Goal: Task Accomplishment & Management: Use online tool/utility

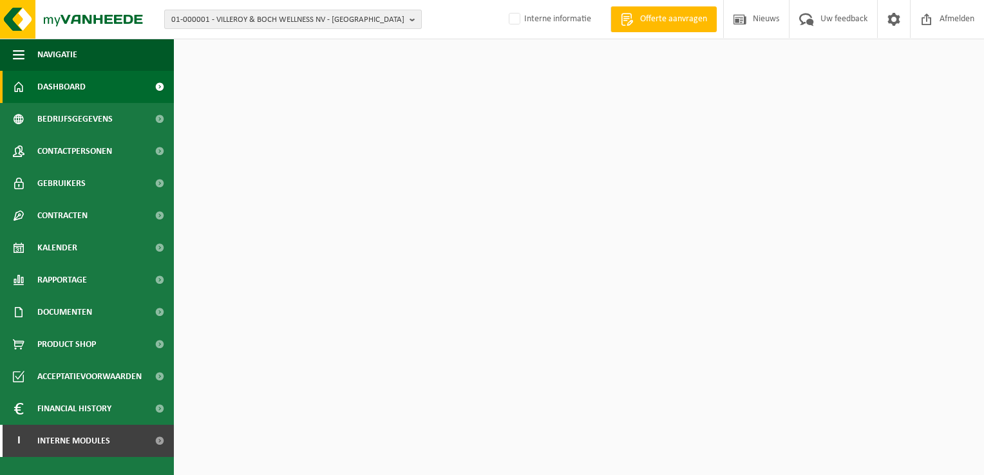
click at [221, 19] on span "01-000001 - VILLEROY & BOCH WELLNESS NV - ROESELARE" at bounding box center [287, 19] width 233 height 19
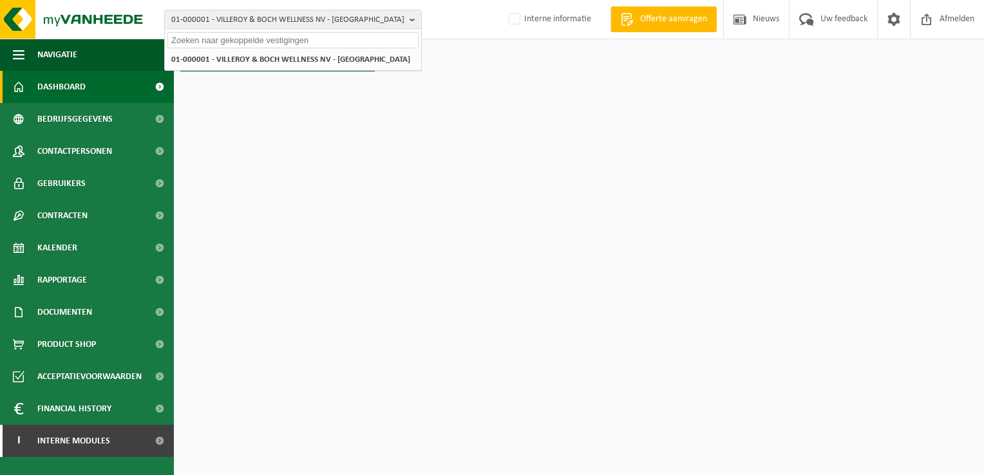
click at [215, 35] on input "text" at bounding box center [292, 40] width 251 height 16
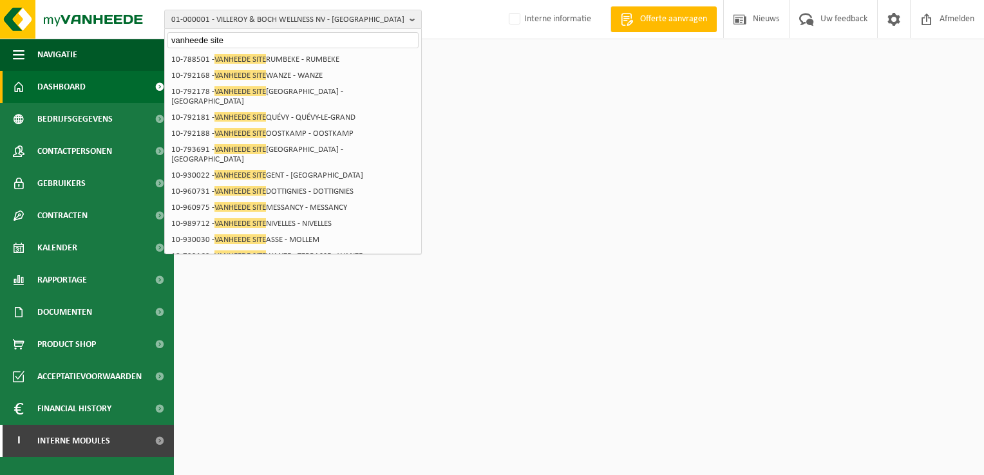
click at [263, 38] on input "vanheede site" at bounding box center [292, 40] width 251 height 16
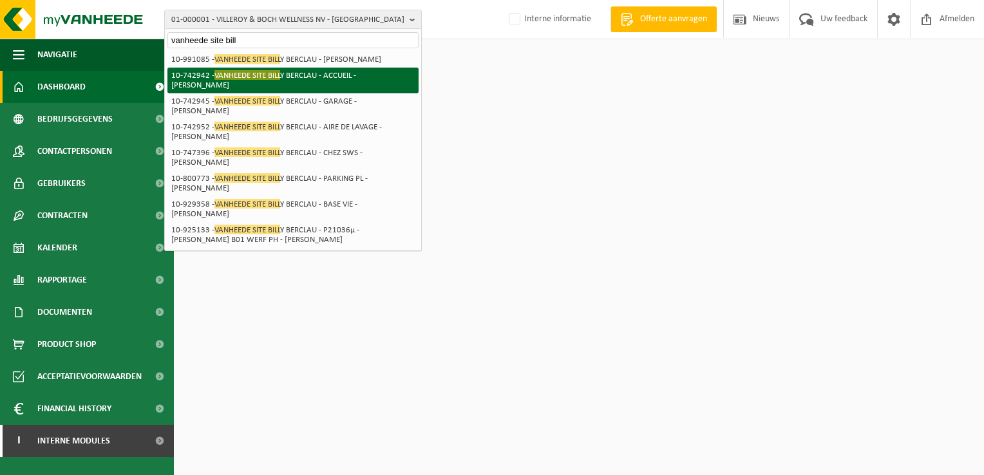
type input "vanheede site bill"
click at [297, 65] on li "10-991085 - VANHEEDE SITE BILL Y BERCLAU - BILLY BERCLAU" at bounding box center [292, 60] width 251 height 16
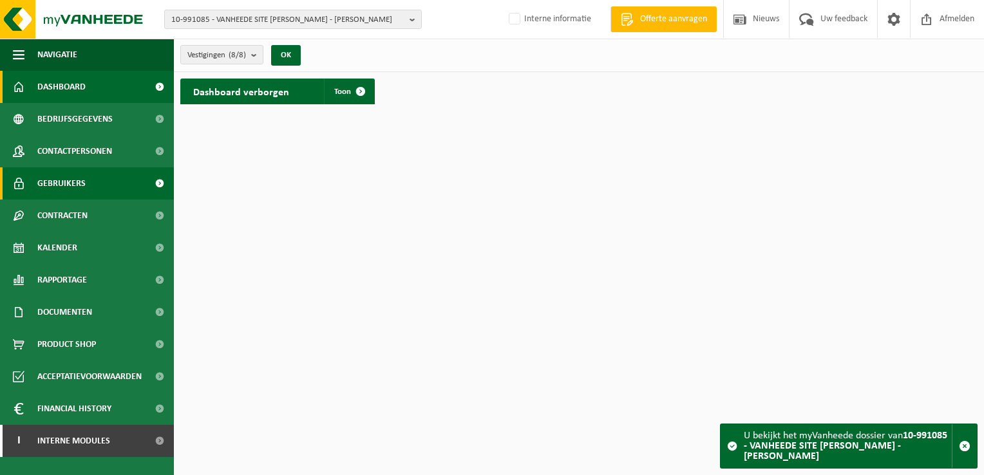
drag, startPoint x: 66, startPoint y: 205, endPoint x: 71, endPoint y: 194, distance: 11.5
click at [66, 205] on span "Contracten" at bounding box center [62, 216] width 50 height 32
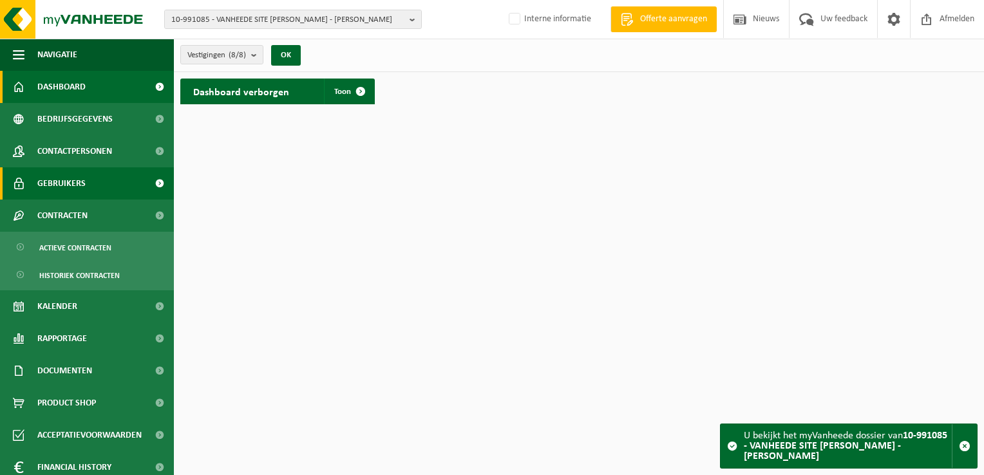
click at [71, 194] on span "Gebruikers" at bounding box center [61, 183] width 48 height 32
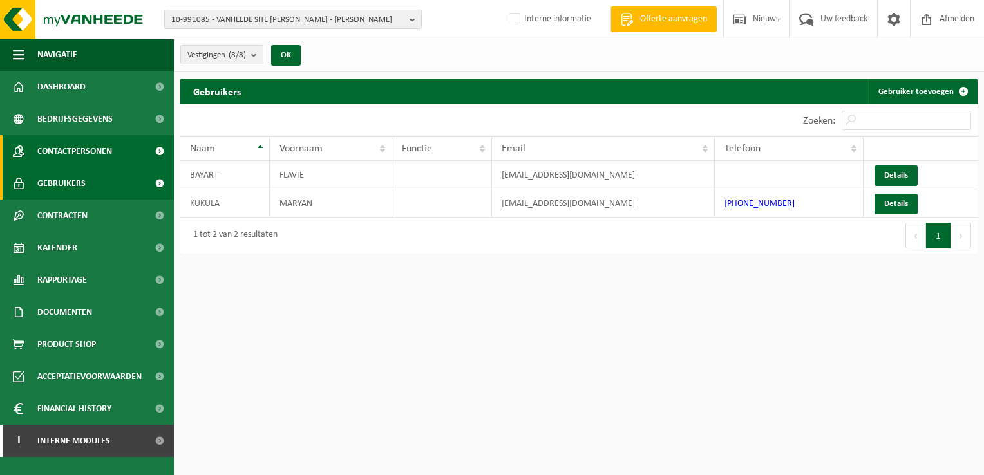
click at [64, 156] on span "Contactpersonen" at bounding box center [74, 151] width 75 height 32
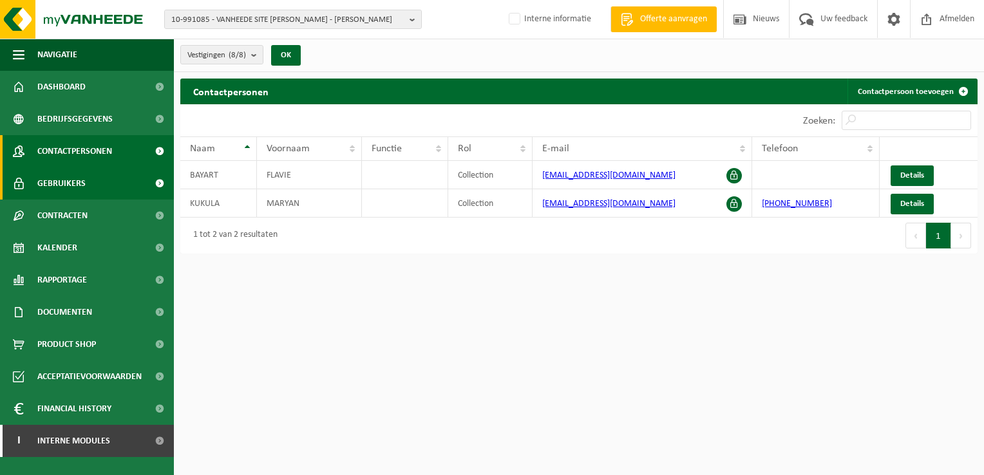
click at [79, 176] on span "Gebruikers" at bounding box center [61, 183] width 48 height 32
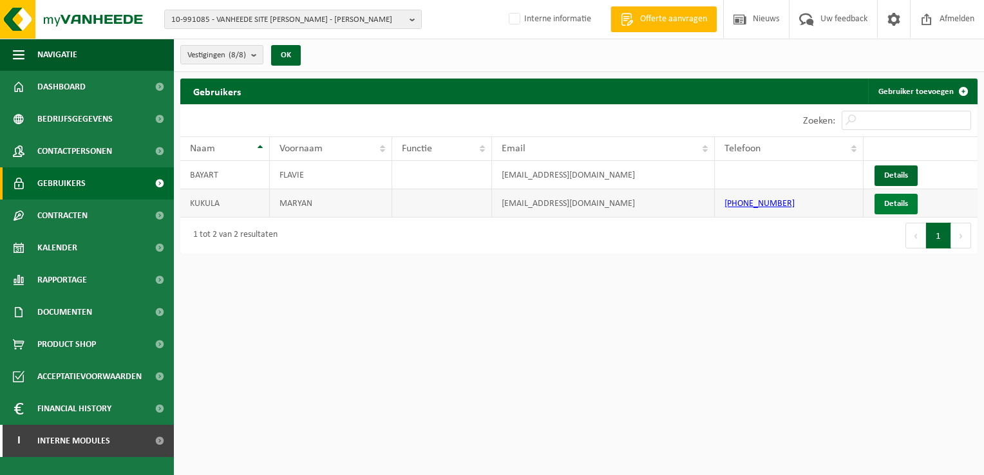
click at [886, 195] on link "Details" at bounding box center [895, 204] width 43 height 21
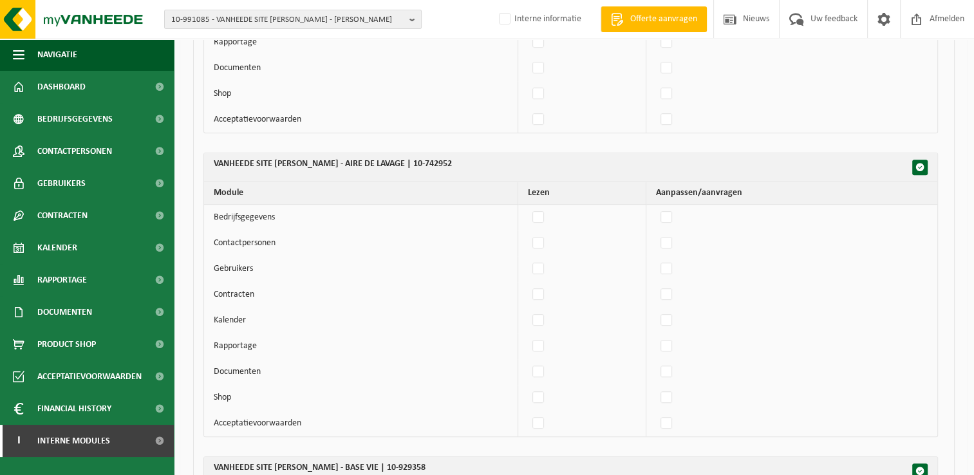
scroll to position [580, 0]
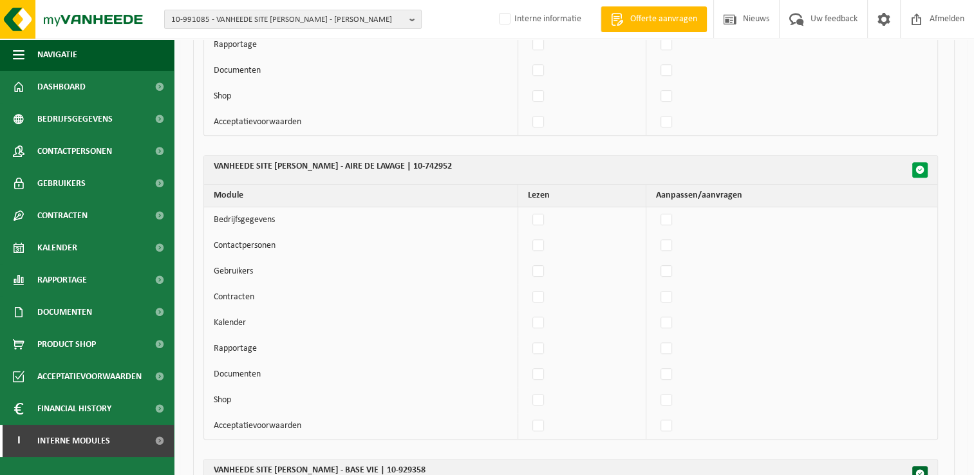
click at [918, 165] on span "button" at bounding box center [920, 169] width 9 height 9
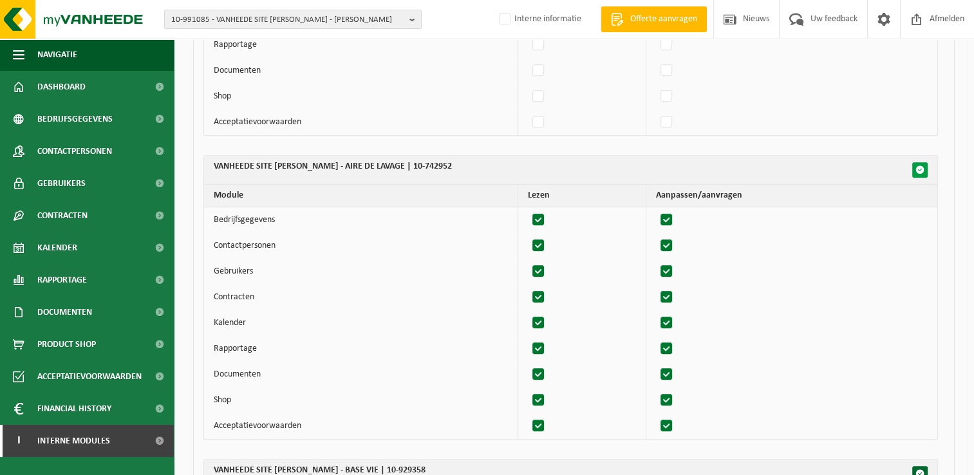
checkbox input "true"
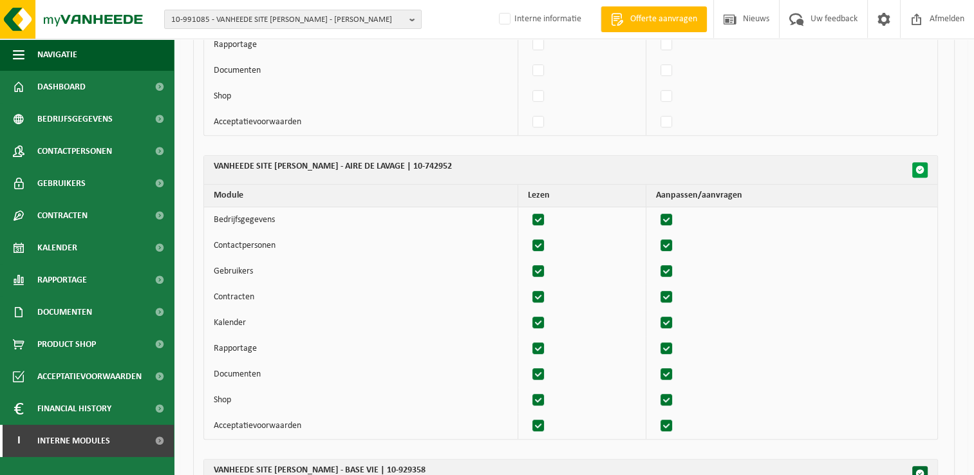
checkbox input "true"
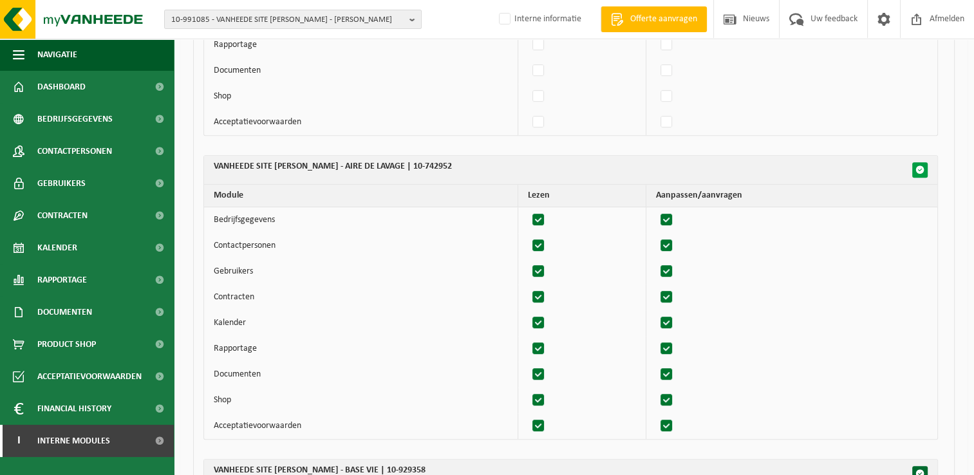
checkbox input "true"
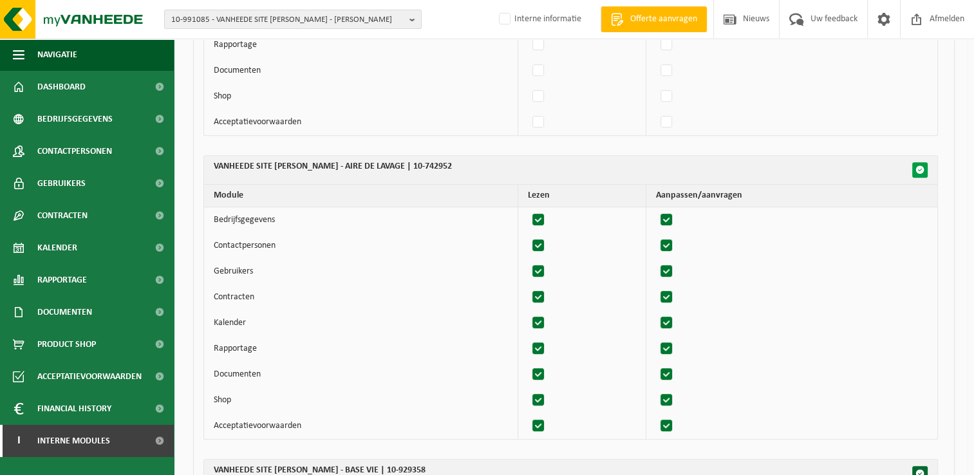
checkbox input "true"
click at [918, 165] on span "button" at bounding box center [920, 169] width 9 height 9
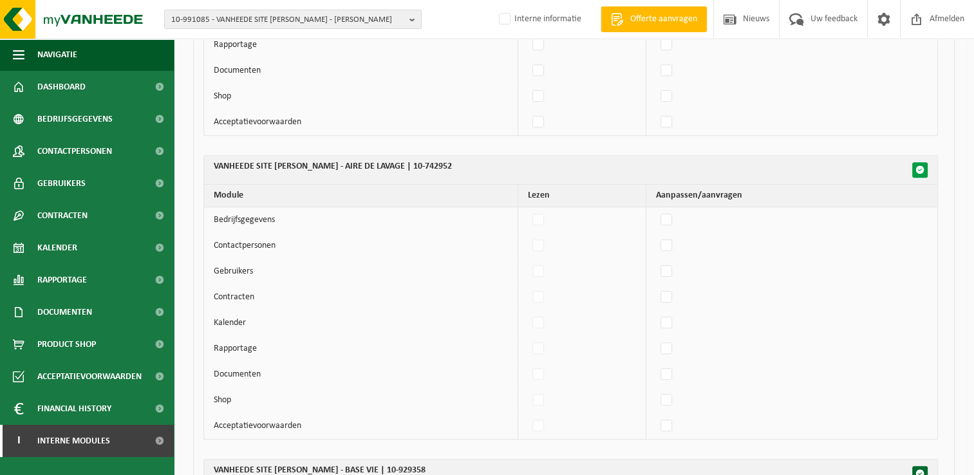
checkbox input "false"
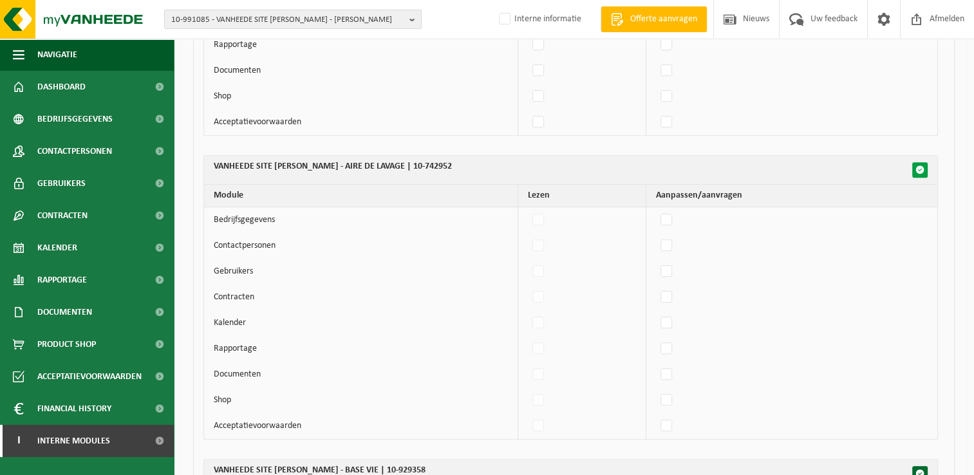
checkbox input "false"
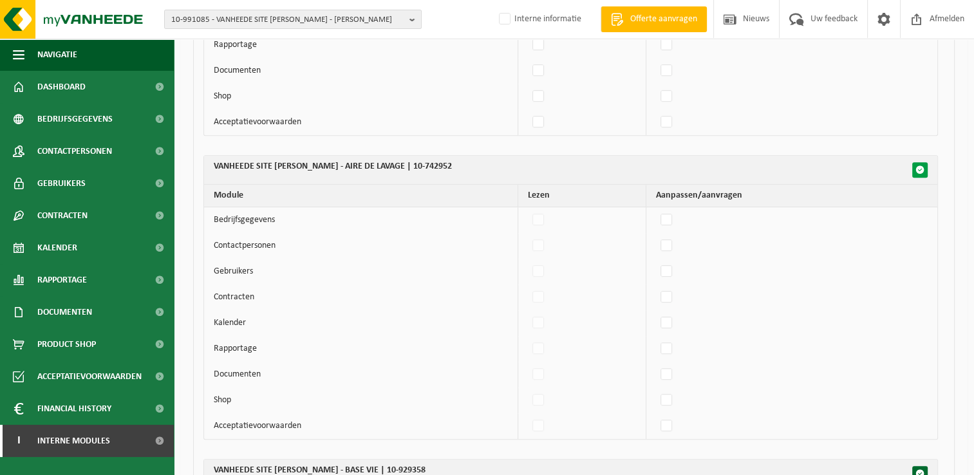
checkbox input "false"
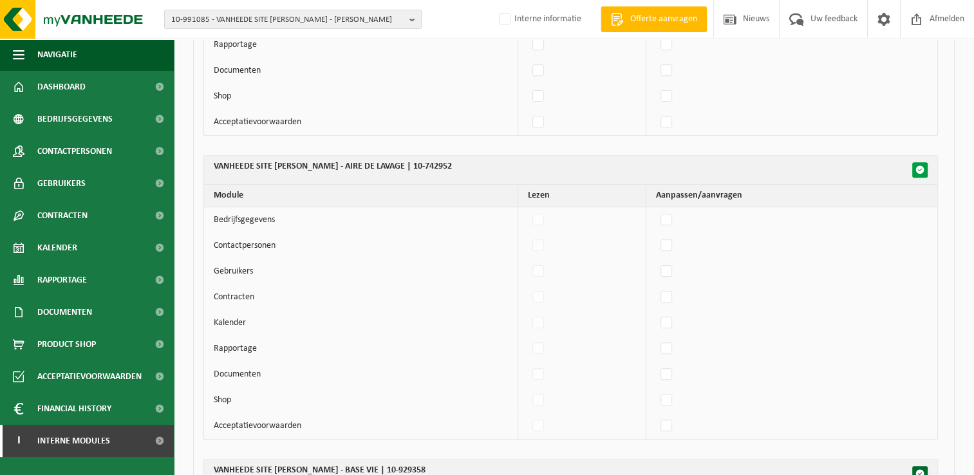
checkbox input "false"
click at [918, 165] on span "button" at bounding box center [920, 169] width 9 height 9
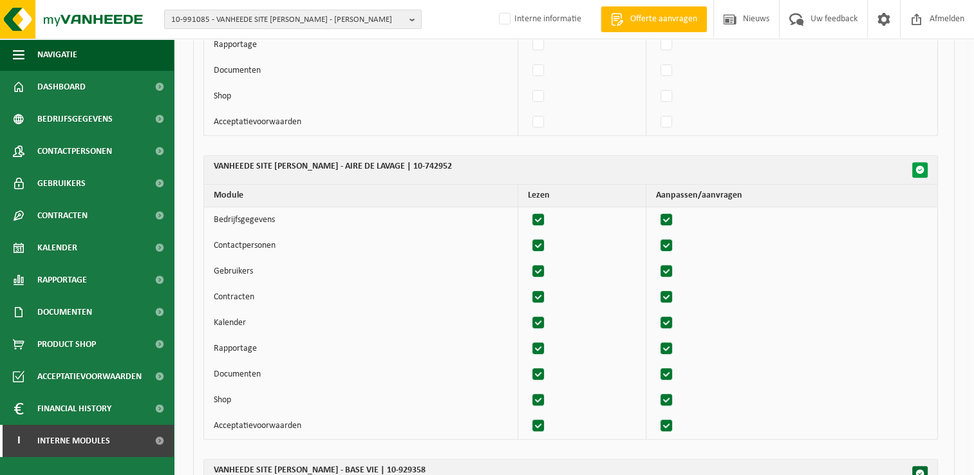
checkbox input "true"
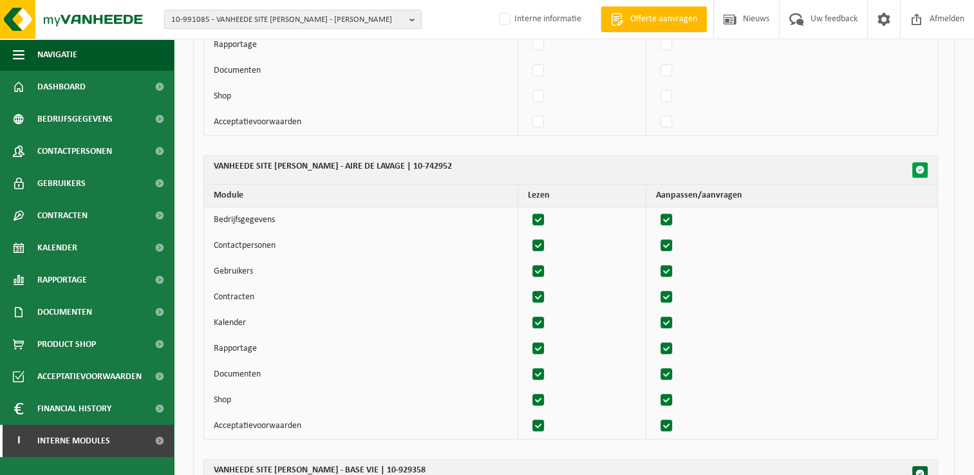
checkbox input "true"
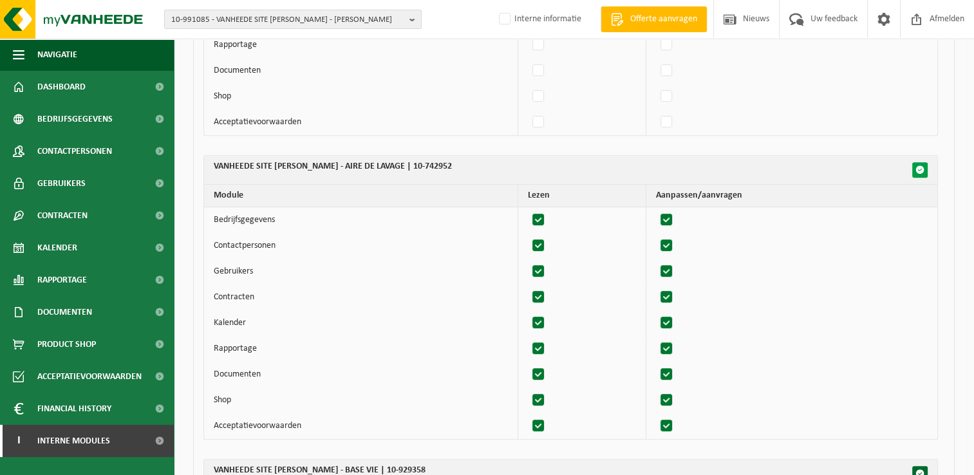
checkbox input "true"
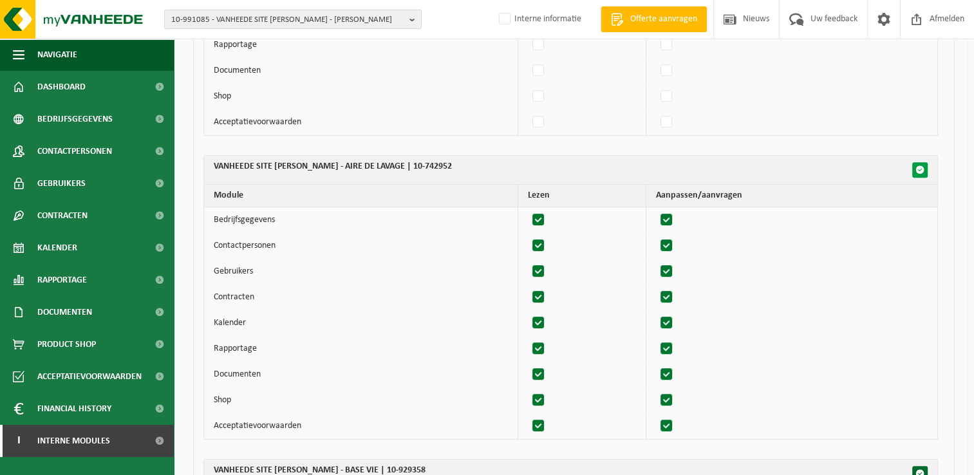
checkbox input "true"
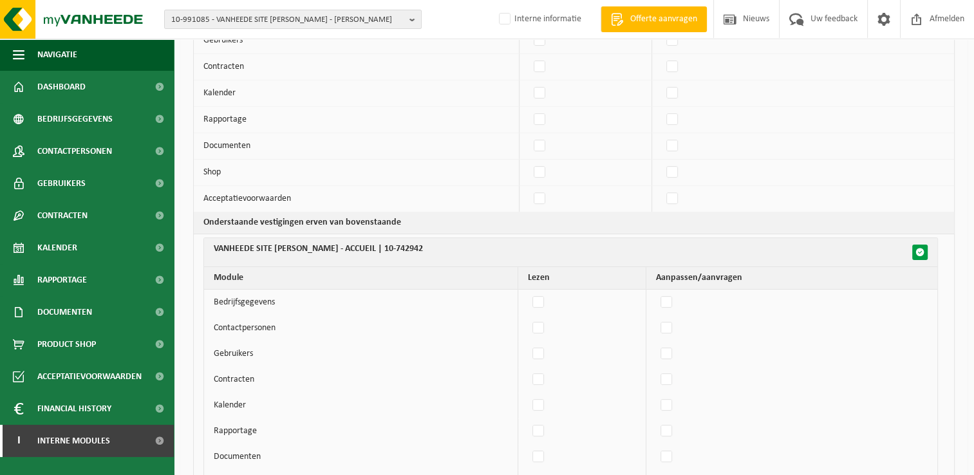
click at [918, 245] on button "button" at bounding box center [919, 252] width 15 height 15
checkbox input "false"
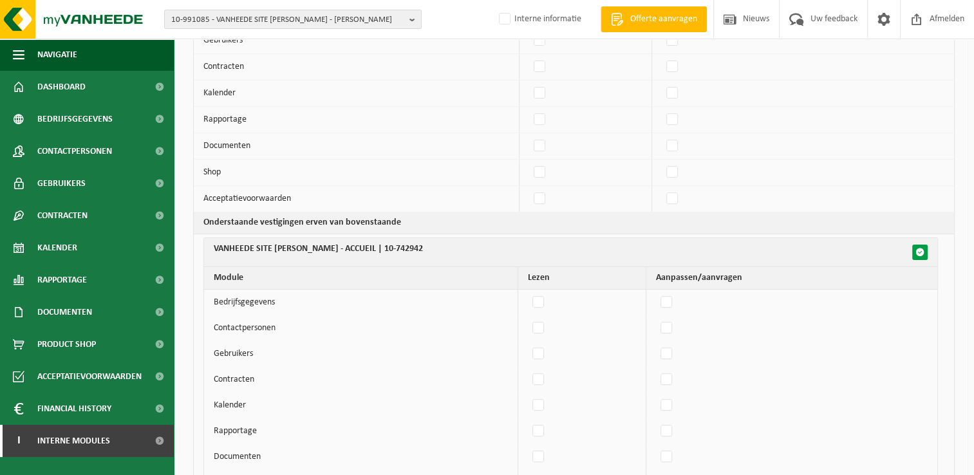
checkbox input "false"
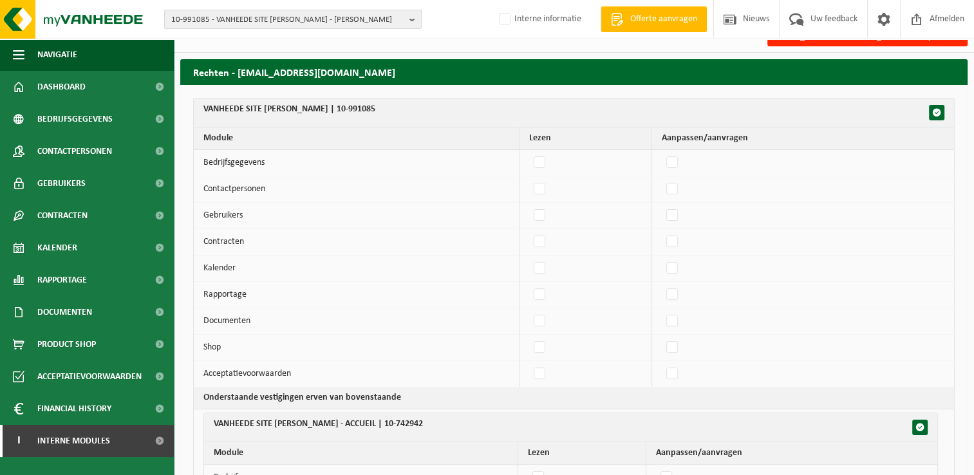
scroll to position [0, 0]
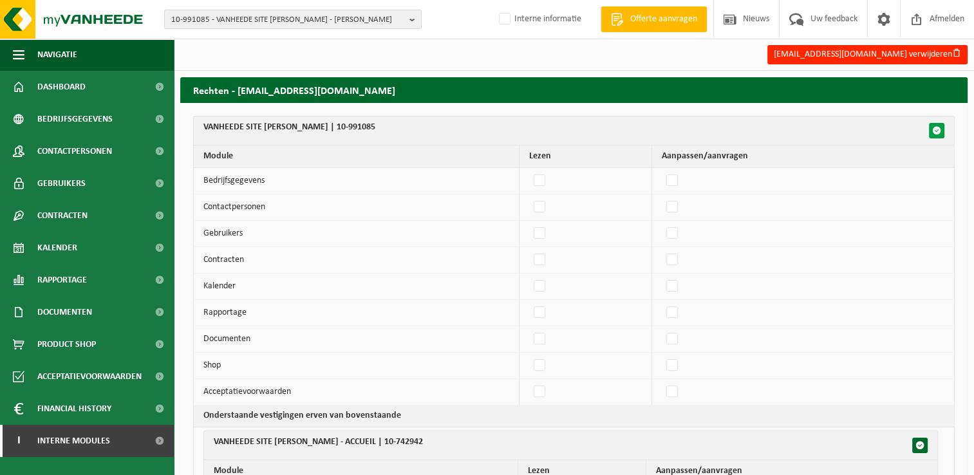
click at [932, 135] on button "button" at bounding box center [936, 130] width 15 height 15
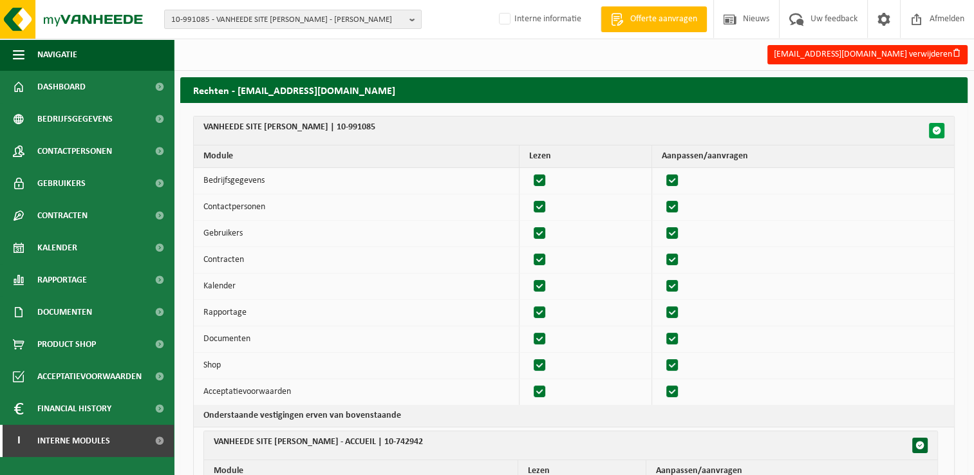
checkbox input "true"
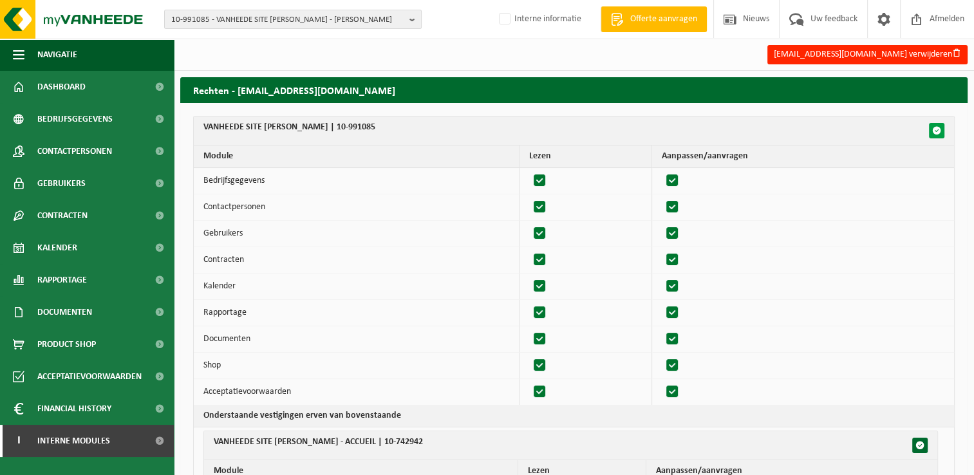
checkbox input "true"
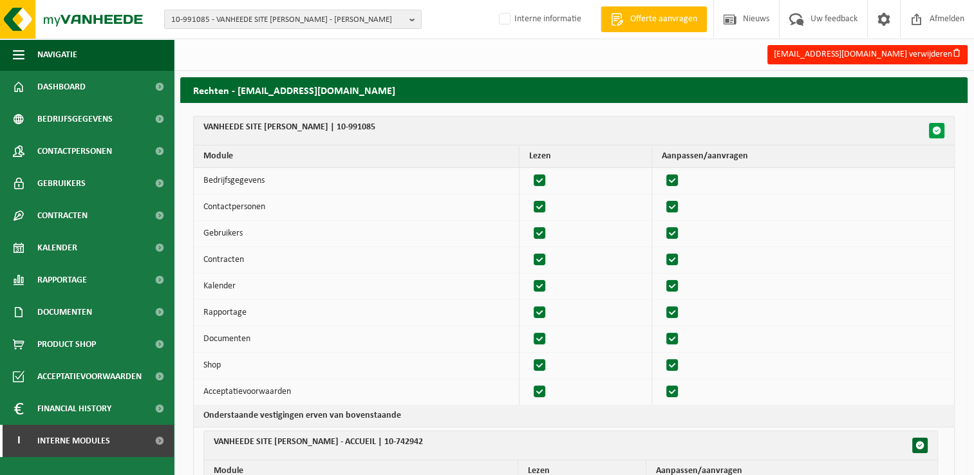
checkbox input "true"
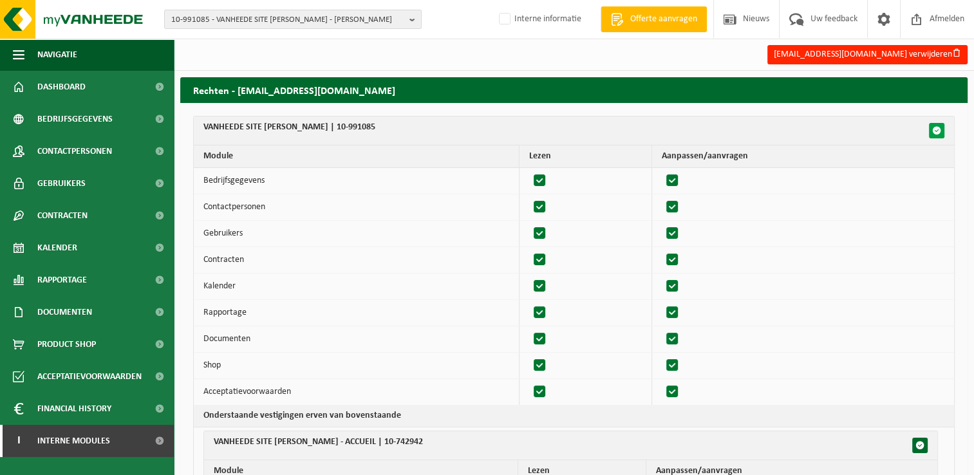
checkbox input "true"
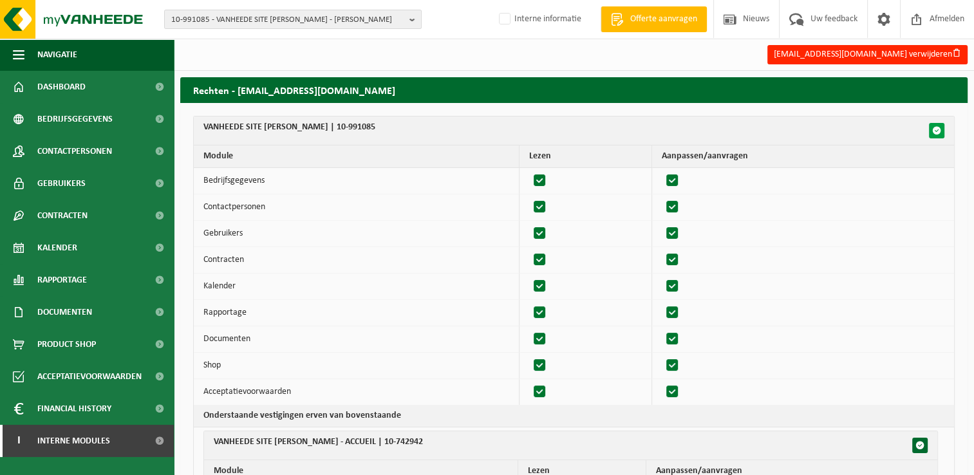
checkbox input "true"
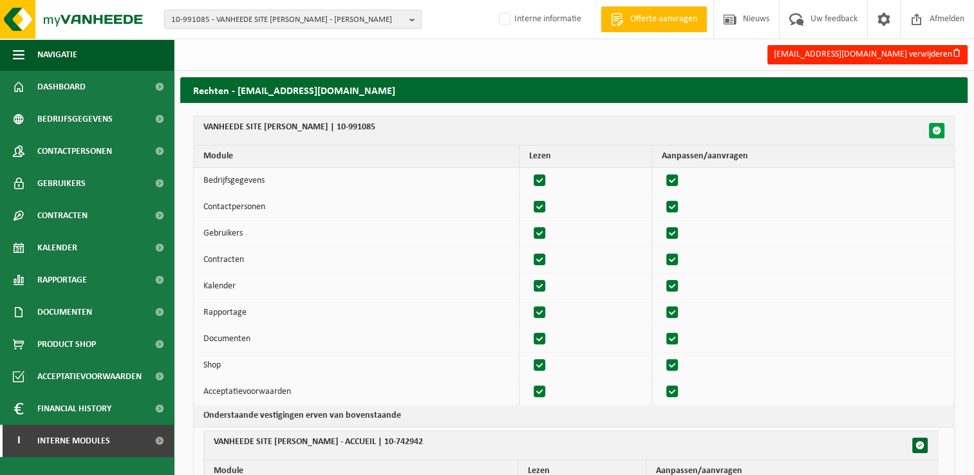
checkbox input "true"
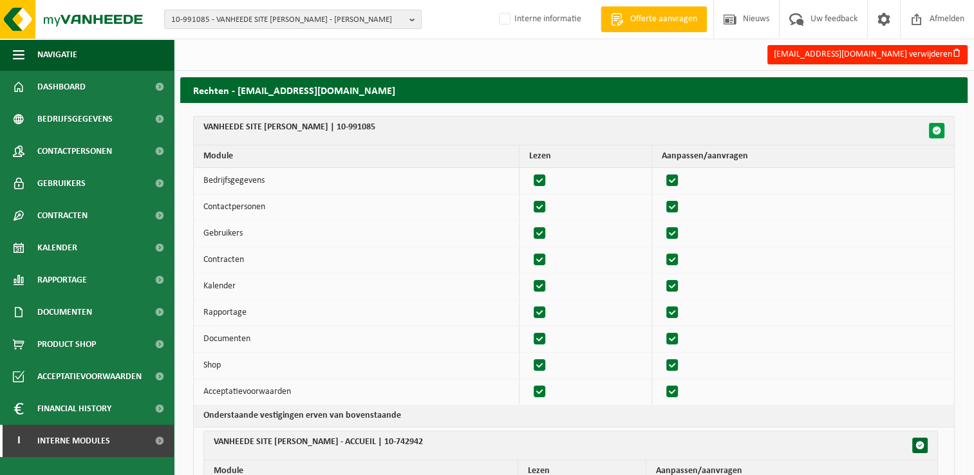
checkbox input "true"
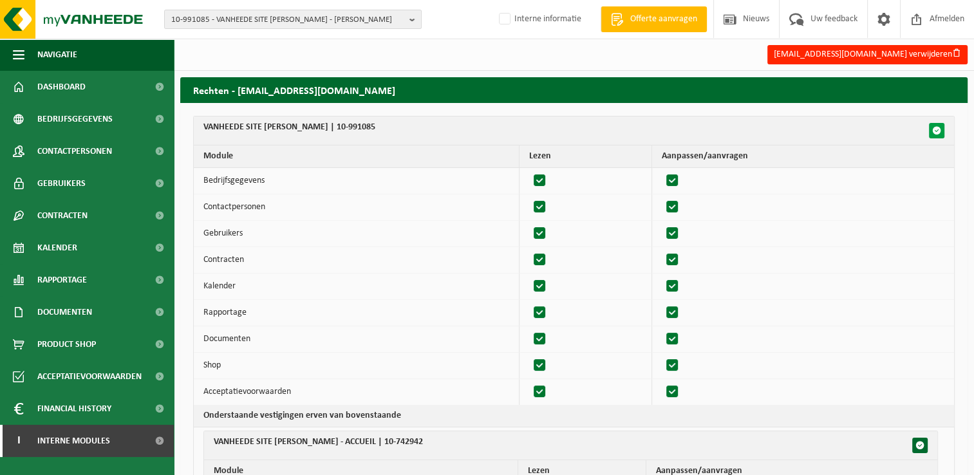
checkbox input "true"
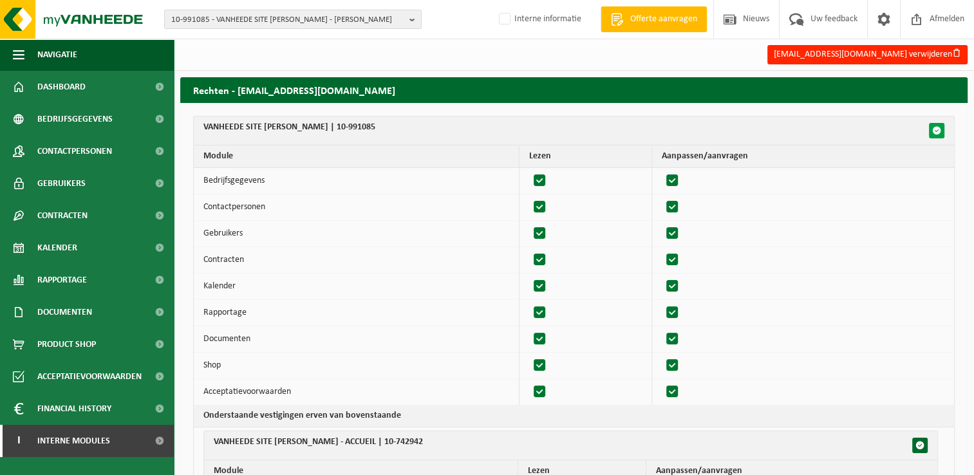
checkbox input "true"
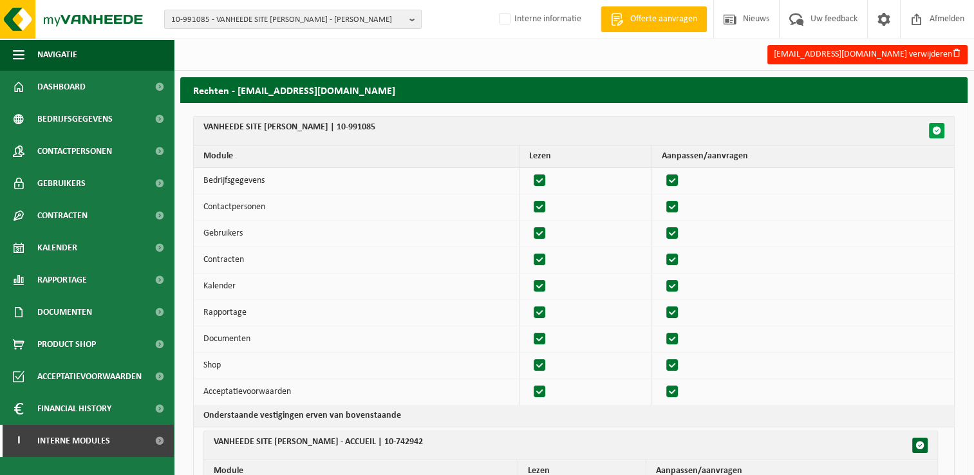
checkbox input "true"
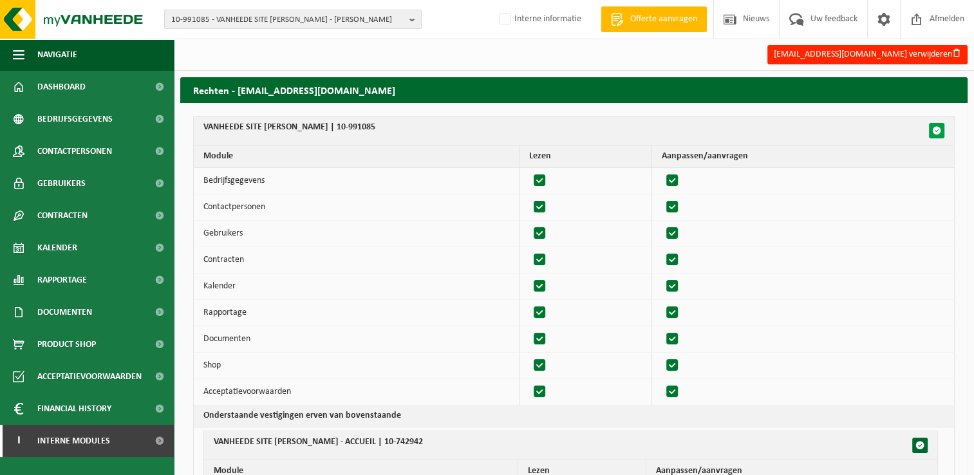
checkbox input "true"
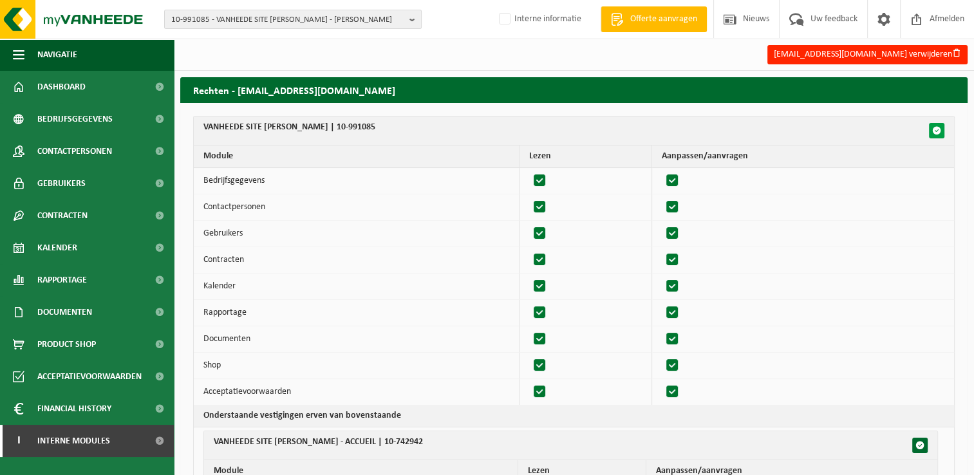
checkbox input "true"
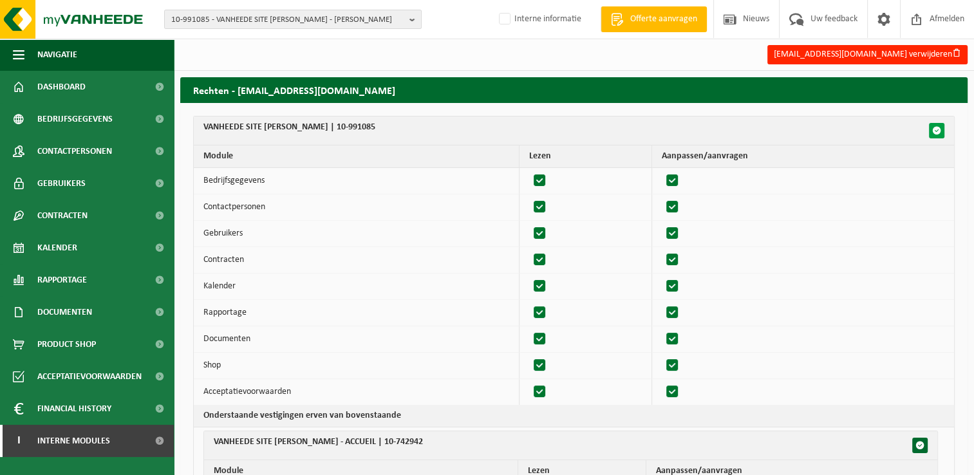
checkbox input "true"
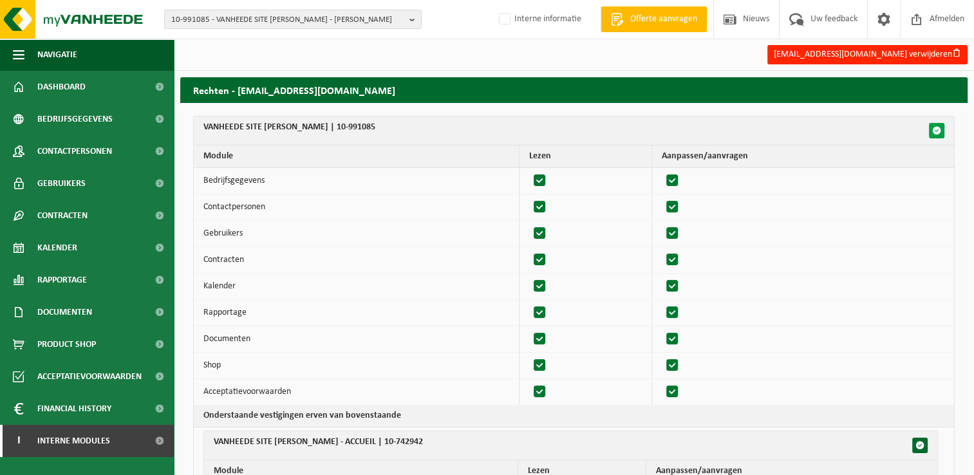
checkbox input "true"
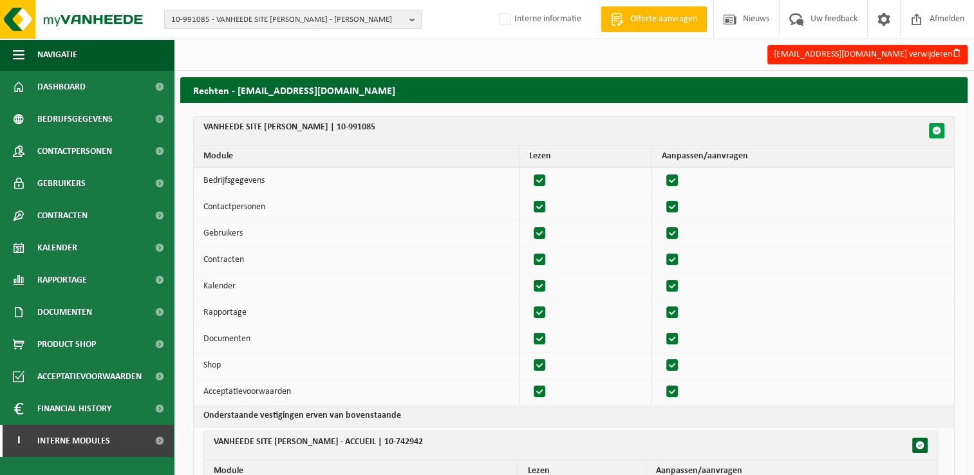
checkbox input "true"
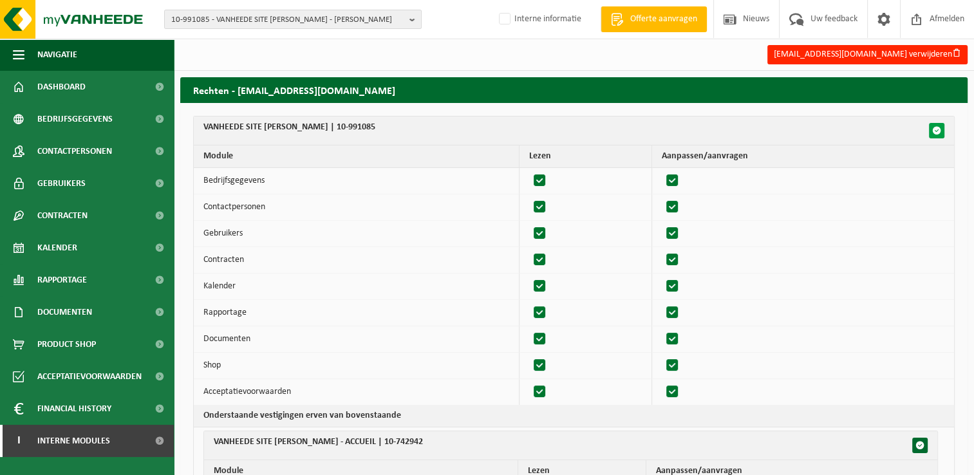
checkbox input "true"
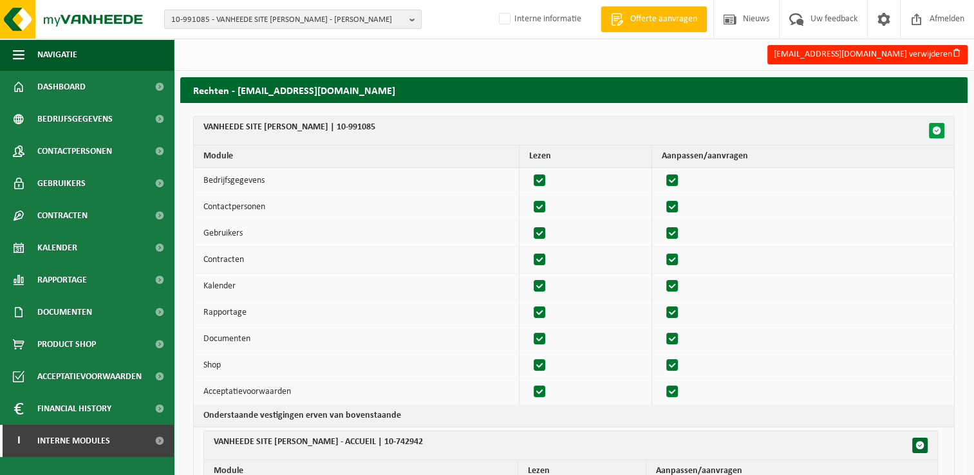
checkbox input "true"
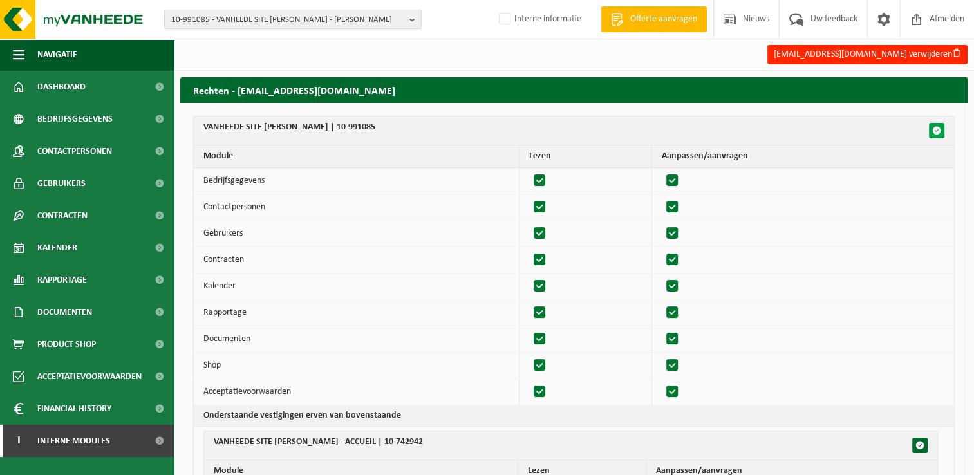
checkbox input "true"
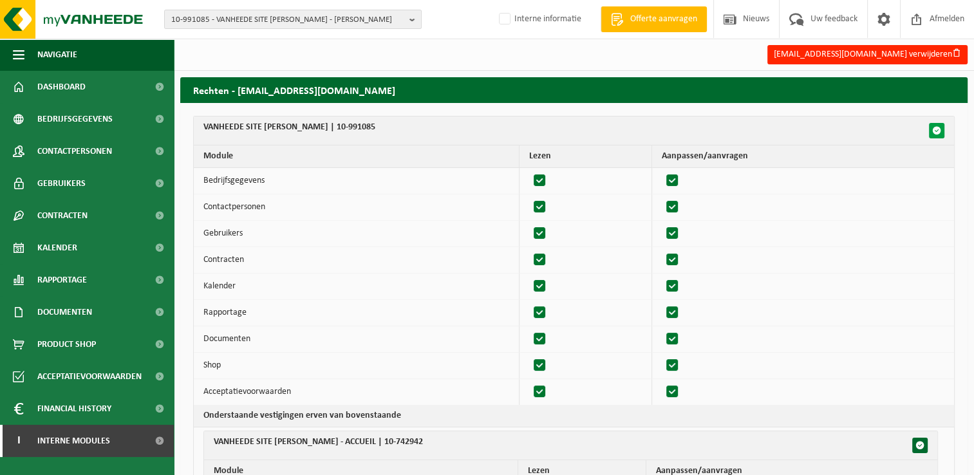
checkbox input "true"
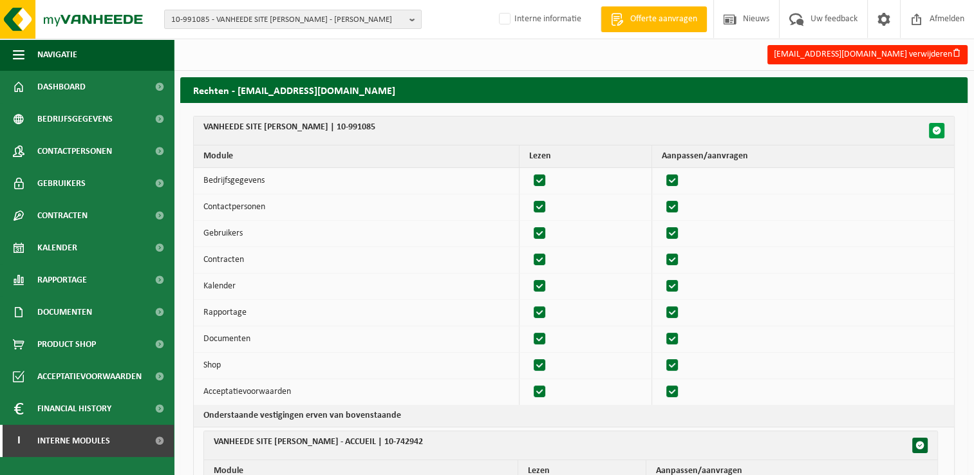
checkbox input "true"
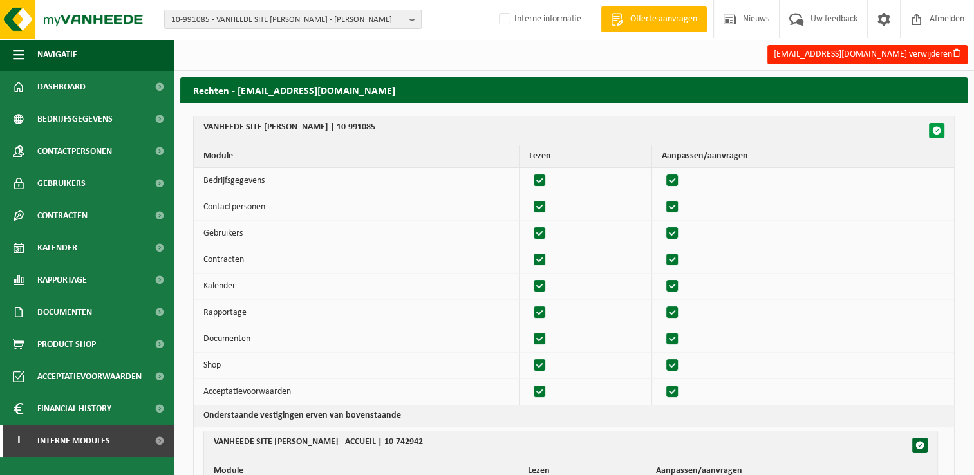
checkbox input "true"
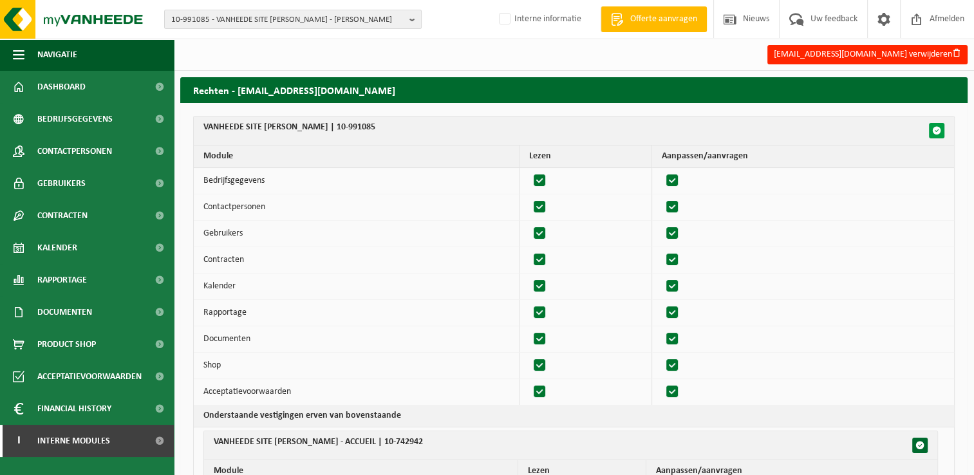
checkbox input "true"
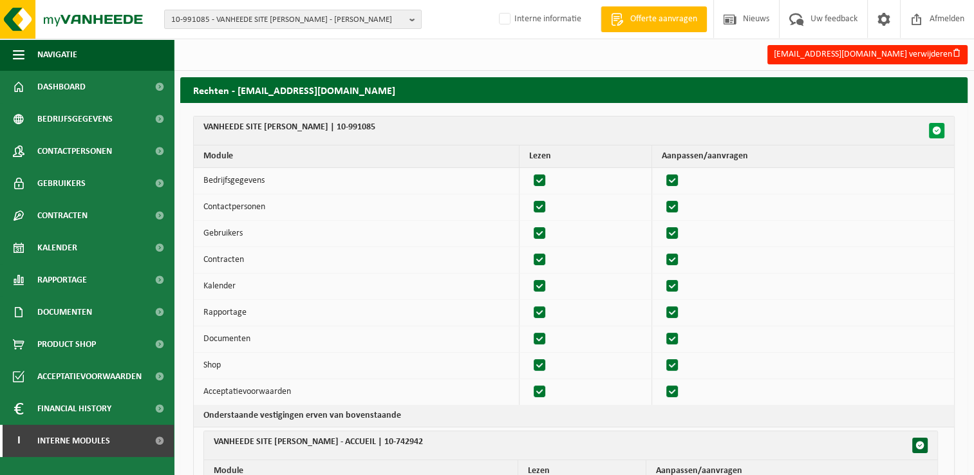
checkbox input "true"
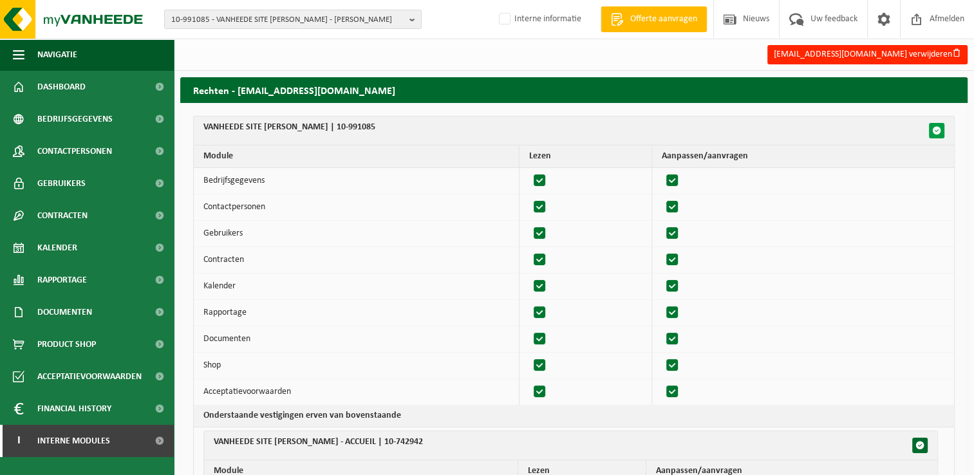
checkbox input "true"
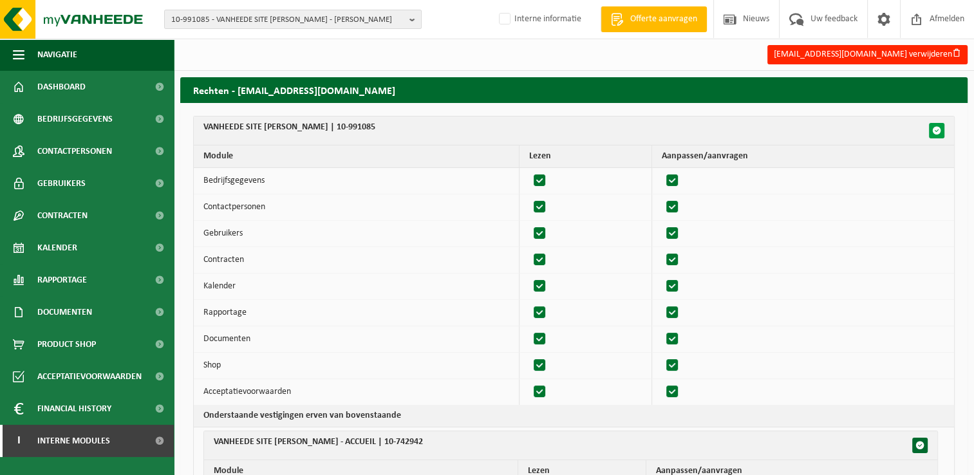
checkbox input "true"
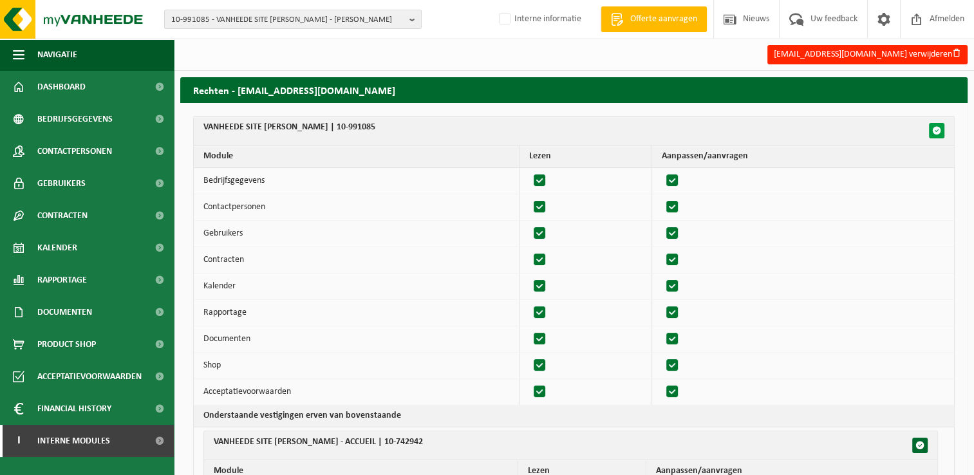
checkbox input "true"
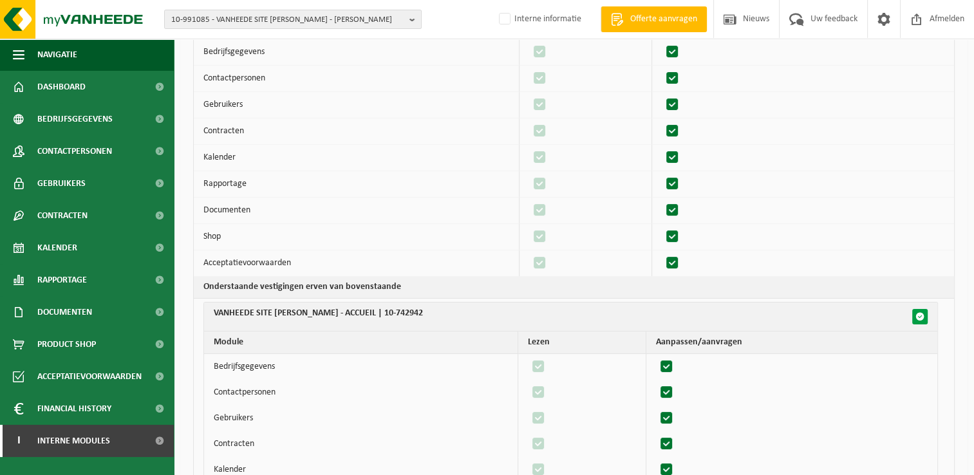
click at [916, 317] on span "button" at bounding box center [920, 316] width 9 height 9
checkbox input "false"
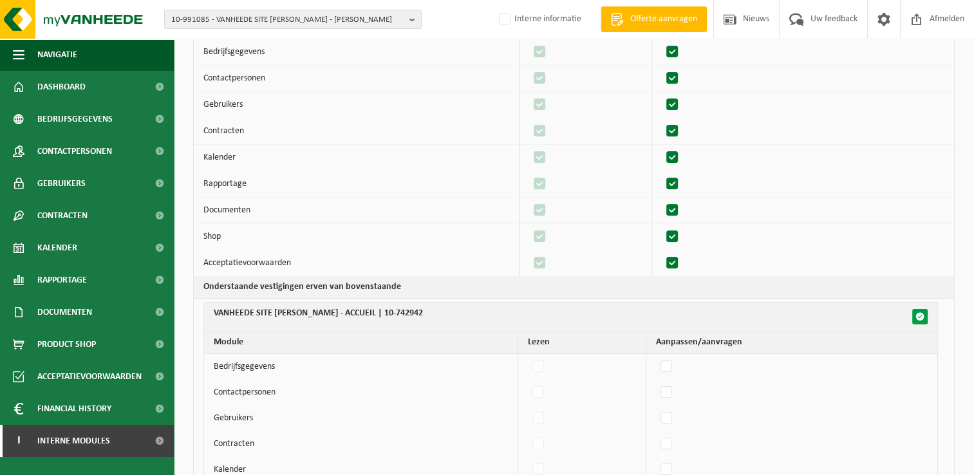
checkbox input "false"
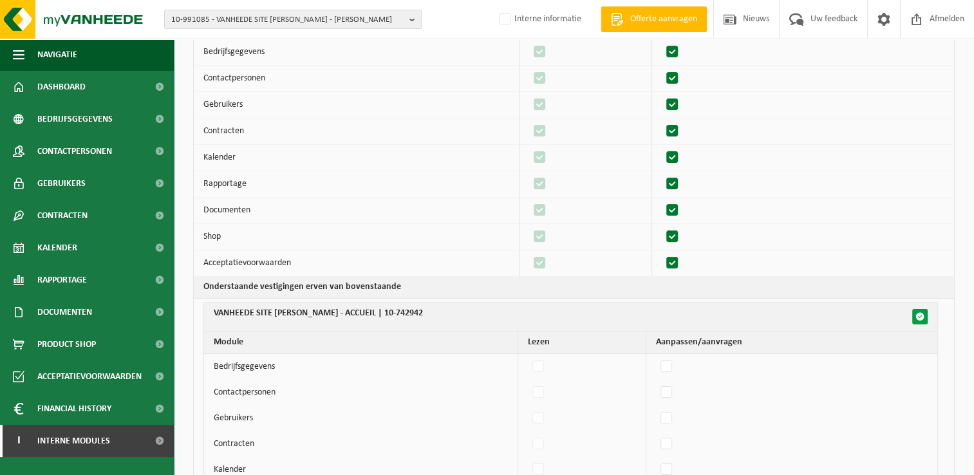
checkbox input "false"
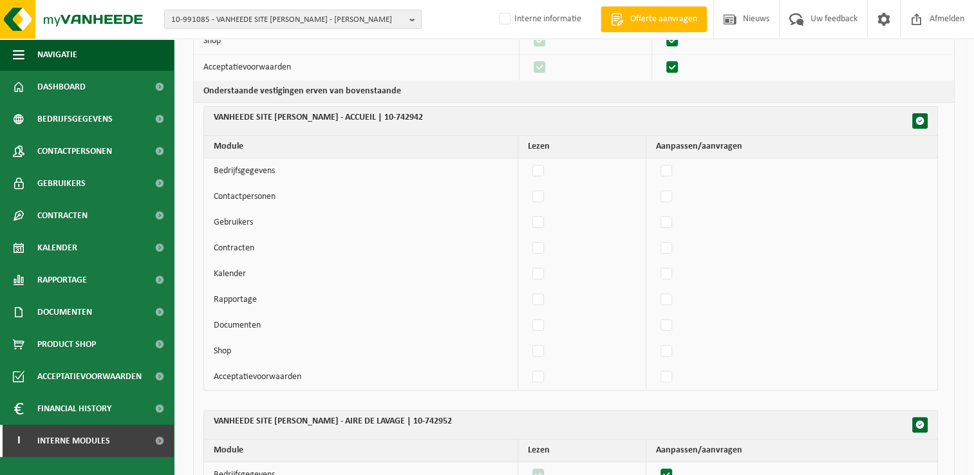
scroll to position [129, 0]
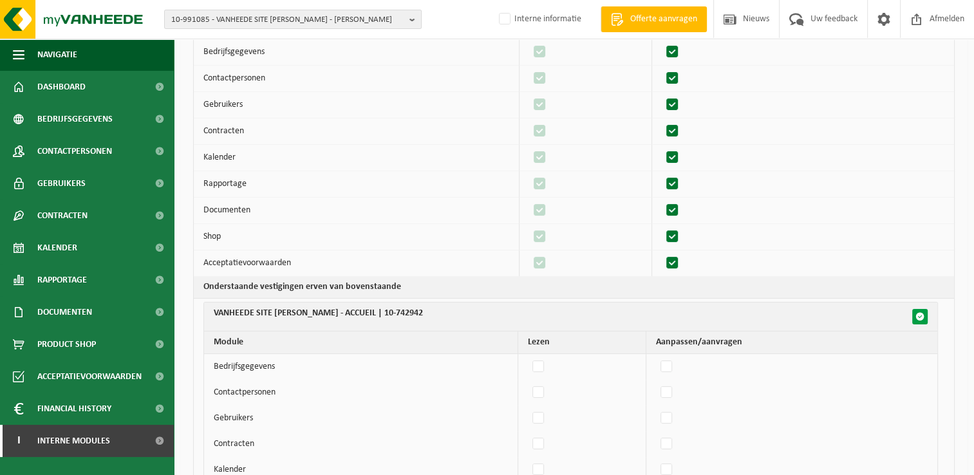
click at [918, 309] on button "button" at bounding box center [919, 316] width 15 height 15
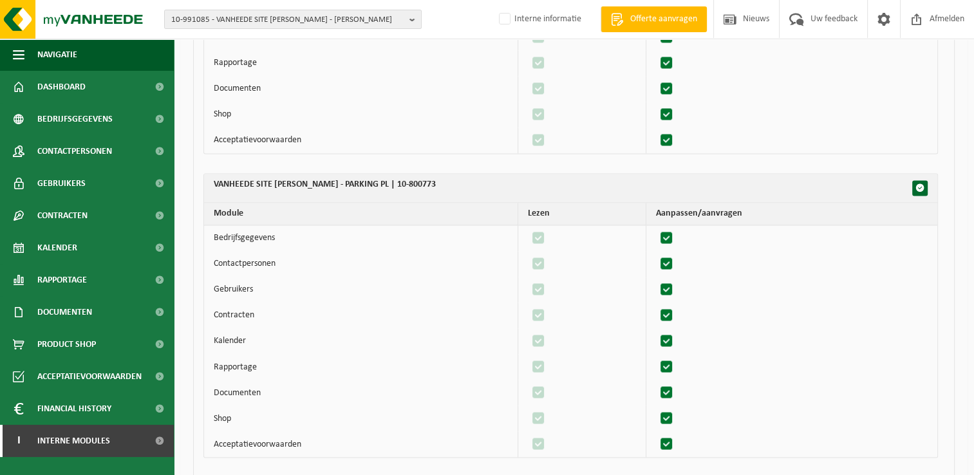
scroll to position [2140, 0]
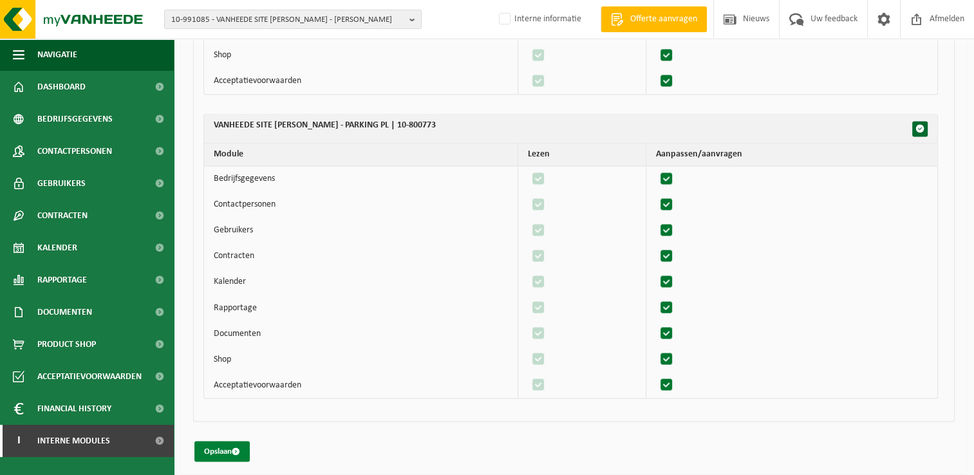
click at [234, 441] on button "Opslaan" at bounding box center [221, 451] width 55 height 21
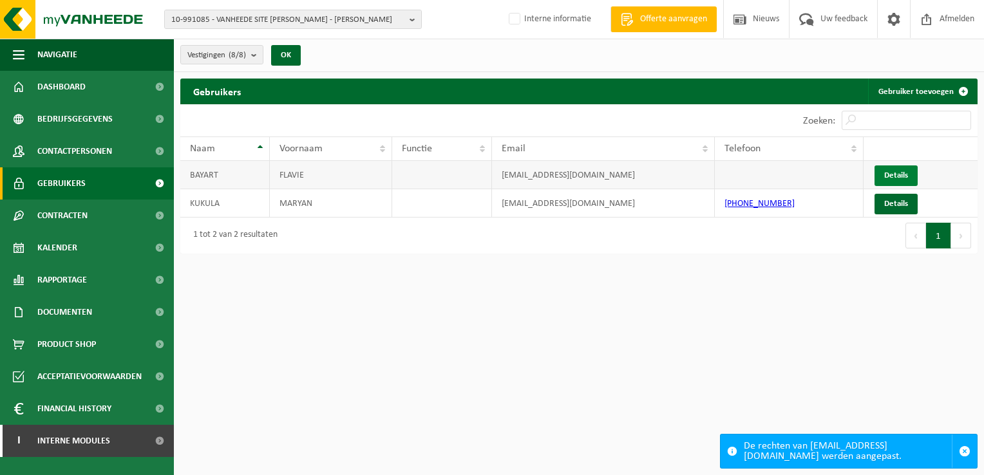
click at [907, 176] on link "Details" at bounding box center [895, 175] width 43 height 21
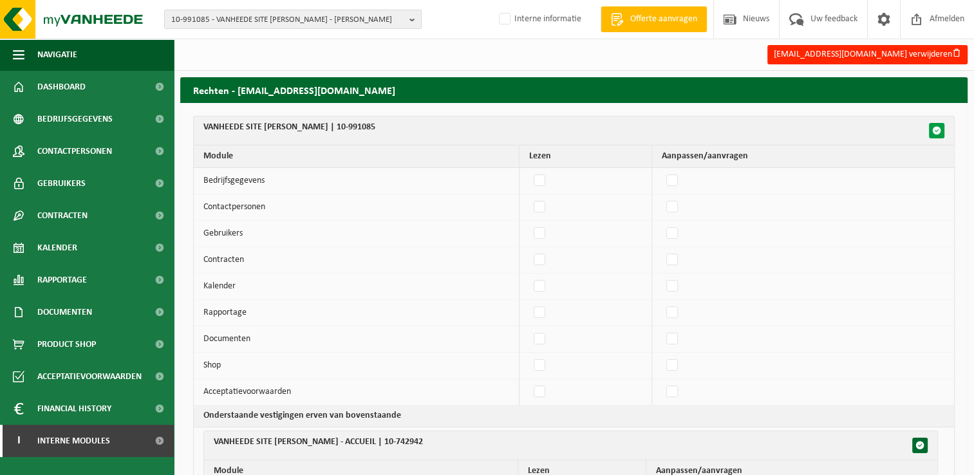
click at [934, 129] on span "button" at bounding box center [936, 130] width 9 height 9
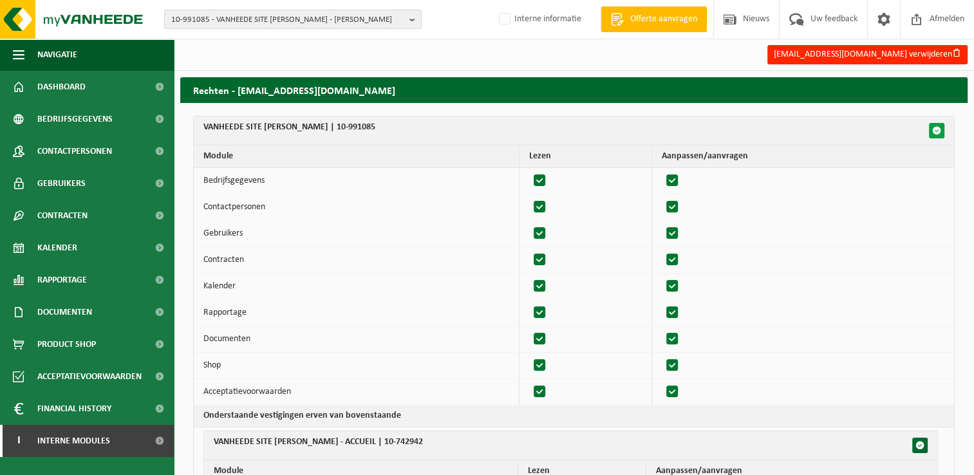
checkbox input "true"
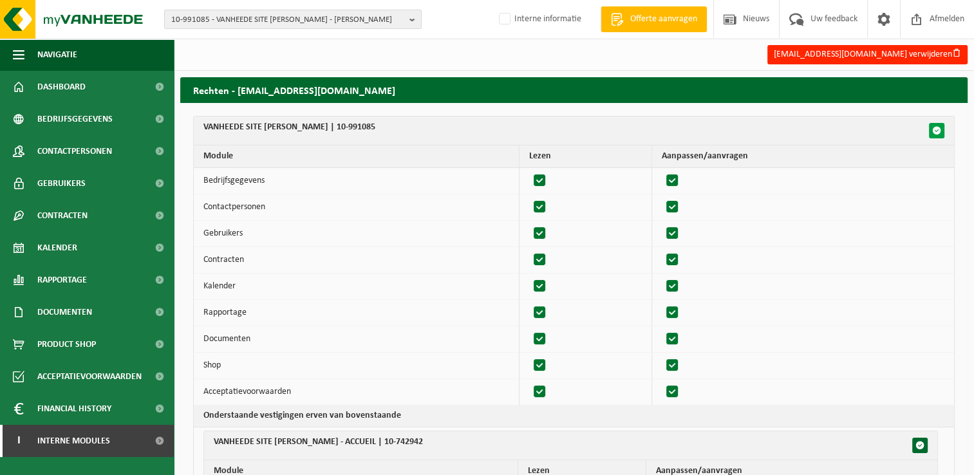
checkbox input "true"
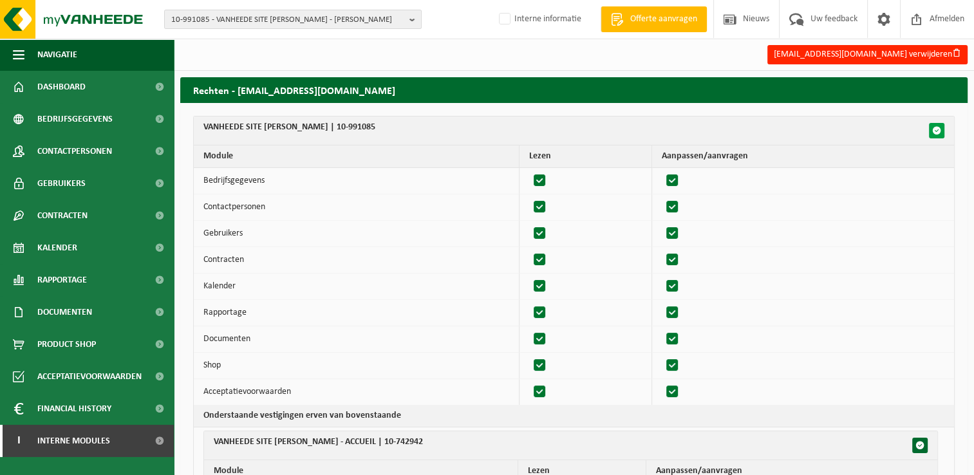
checkbox input "true"
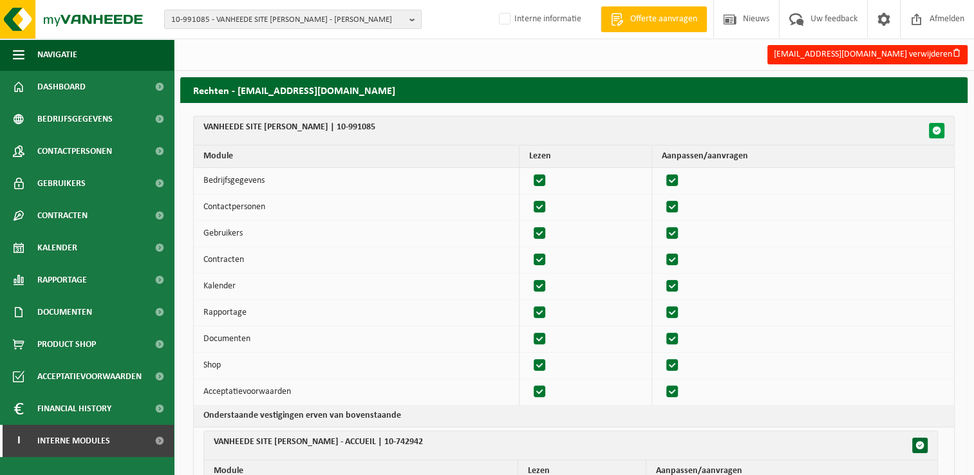
checkbox input "true"
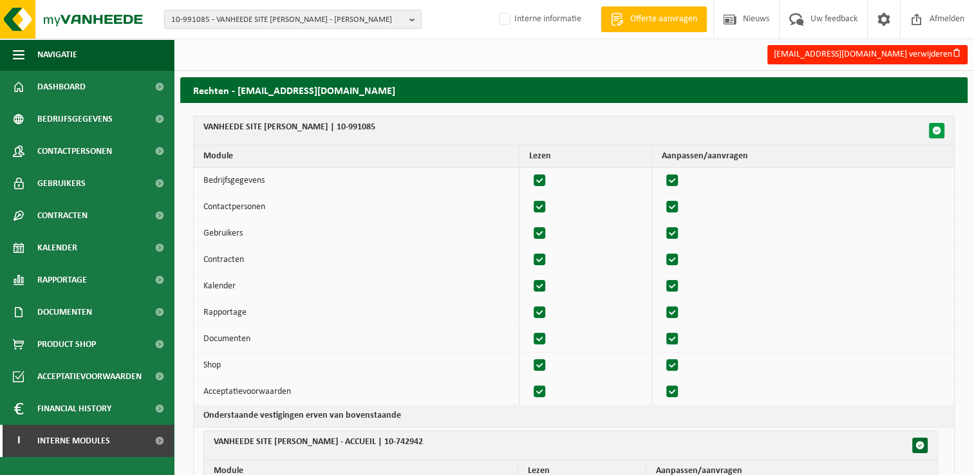
checkbox input "true"
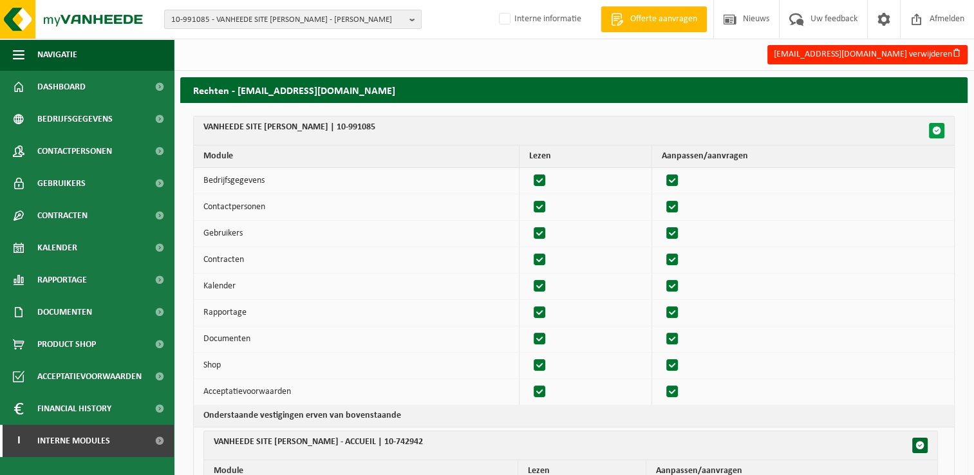
checkbox input "true"
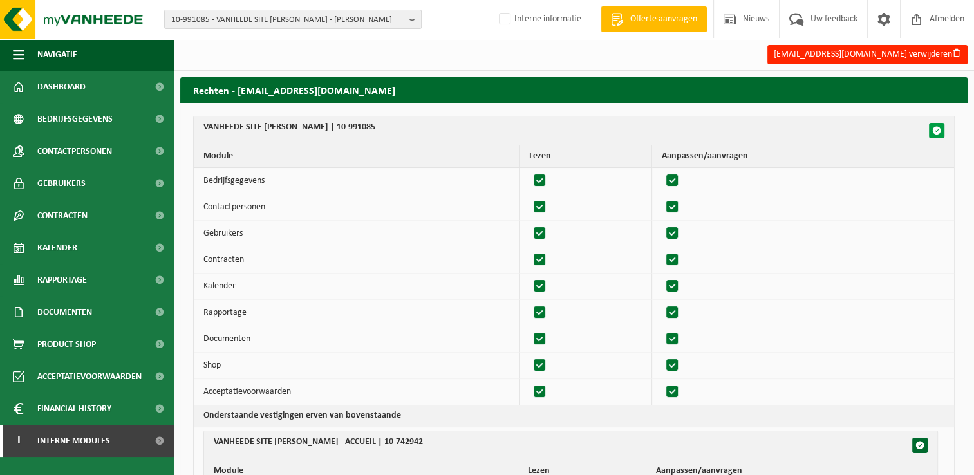
checkbox input "true"
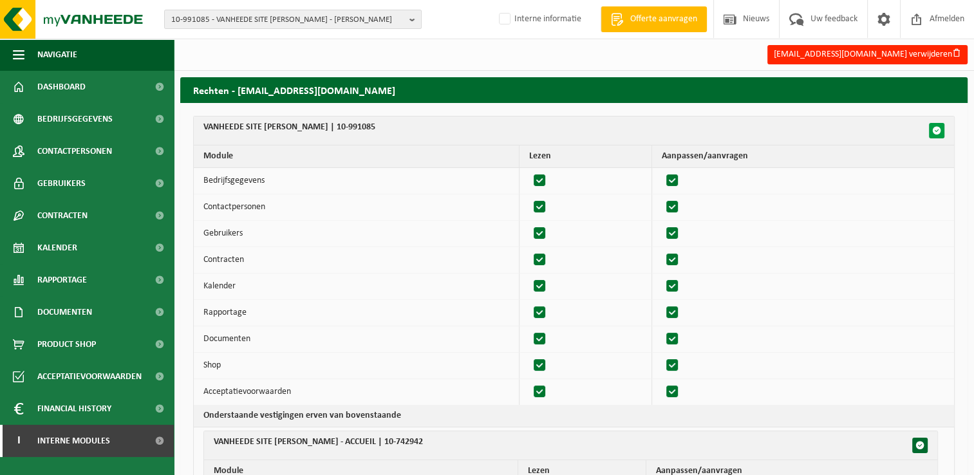
checkbox input "true"
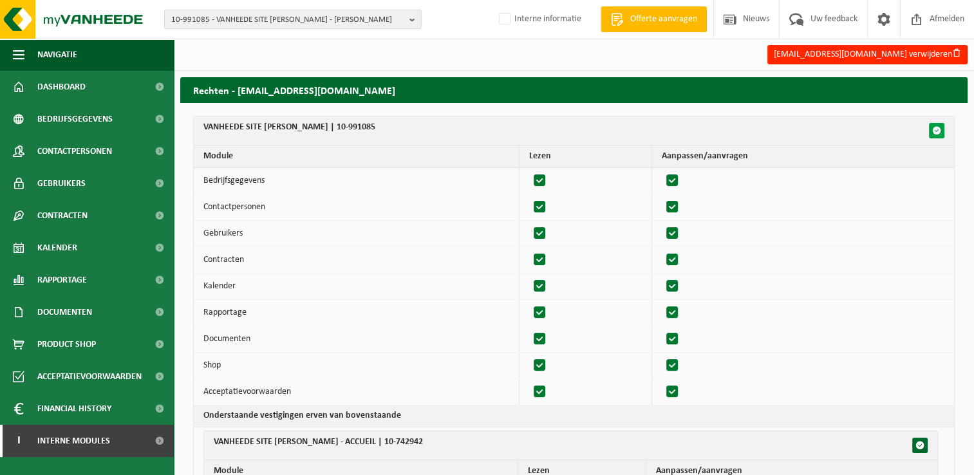
checkbox input "true"
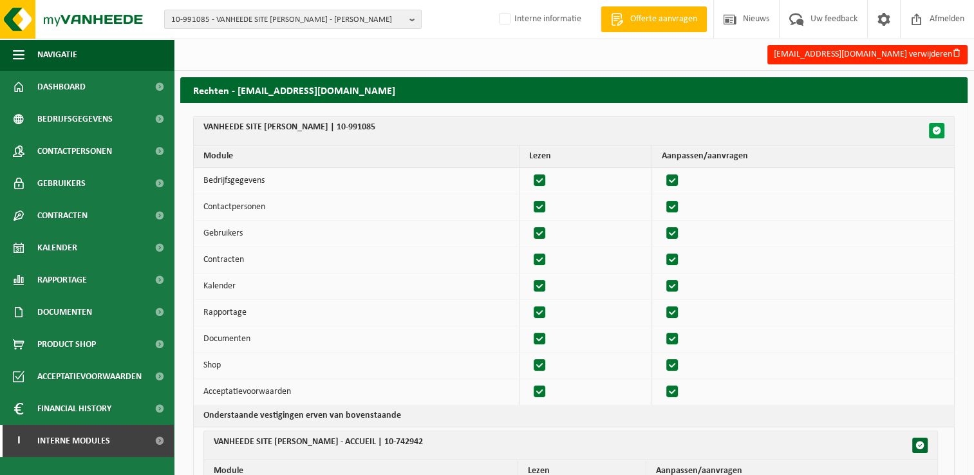
checkbox input "true"
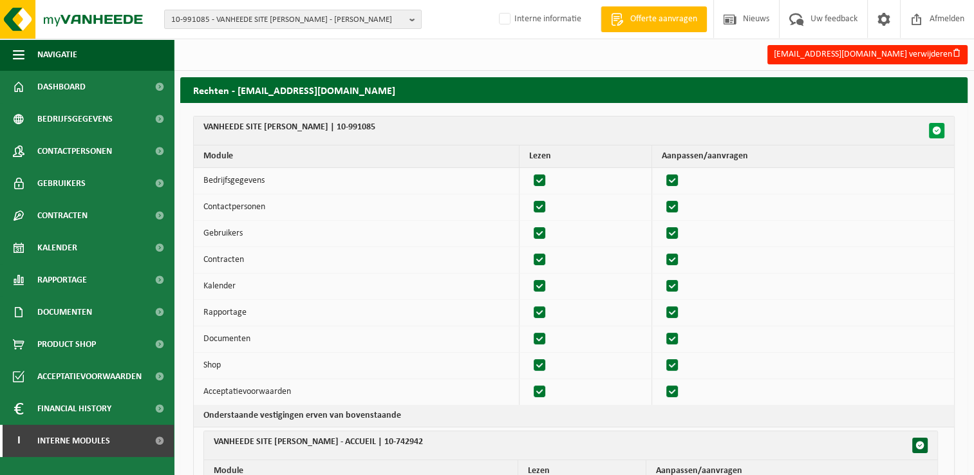
checkbox input "true"
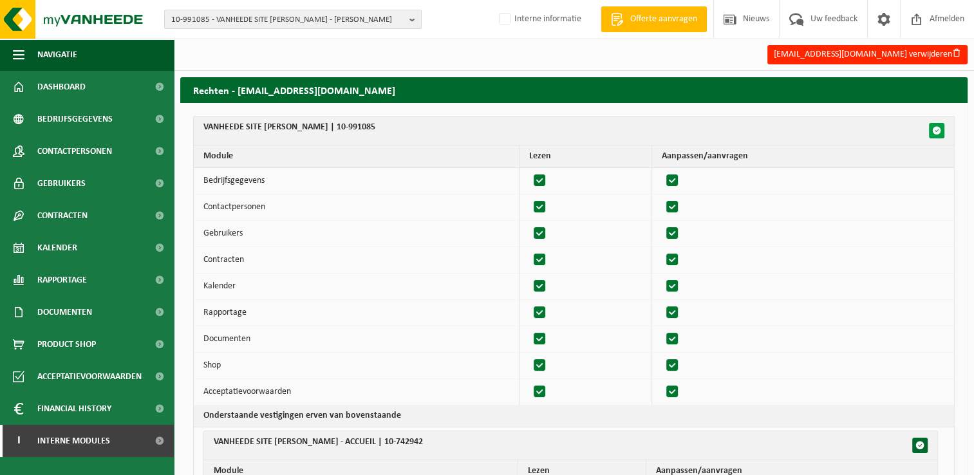
checkbox input "true"
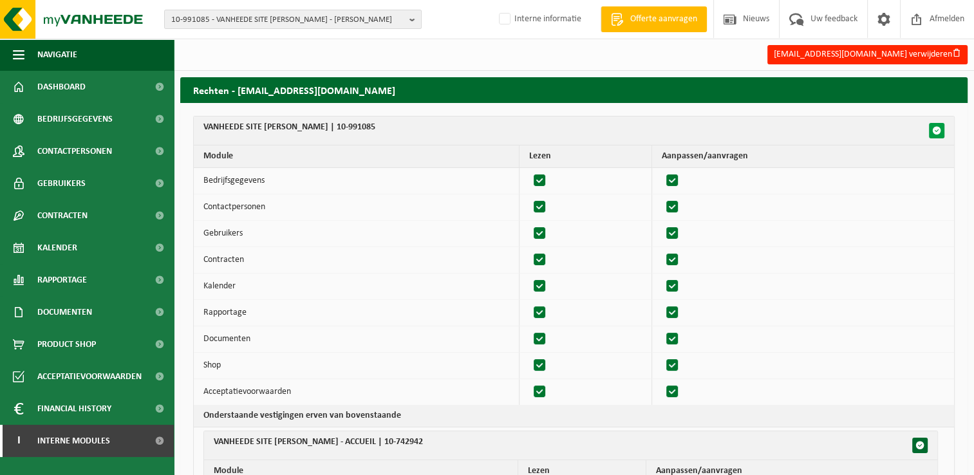
checkbox input "true"
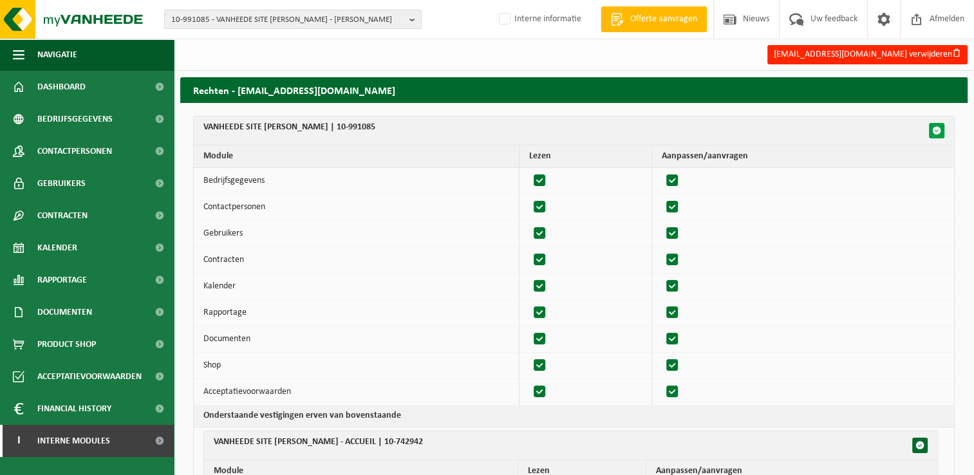
checkbox input "true"
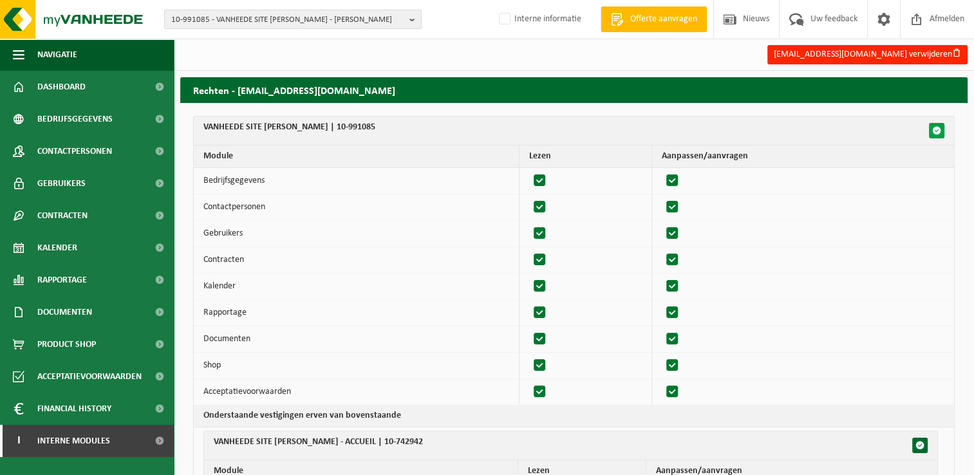
checkbox input "true"
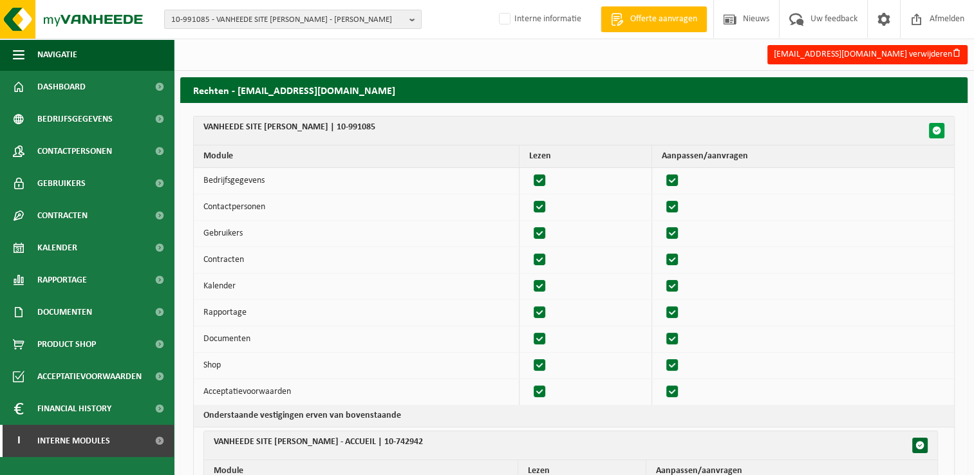
checkbox input "true"
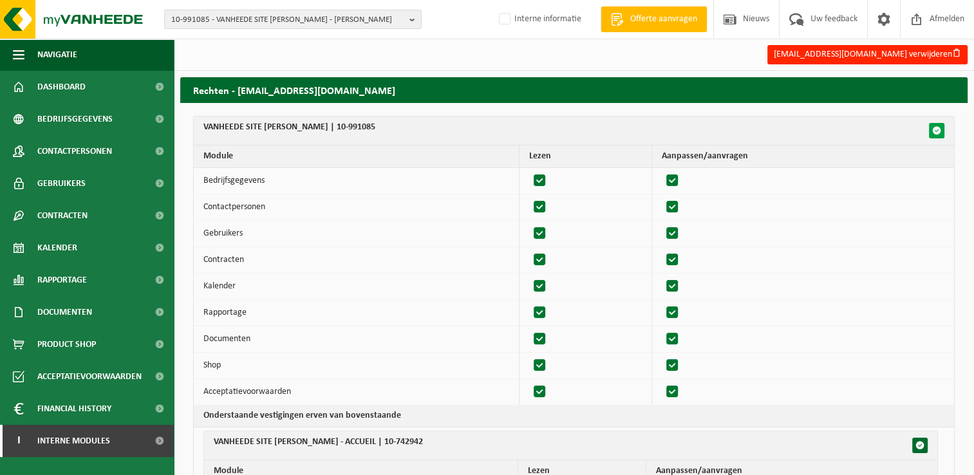
checkbox input "true"
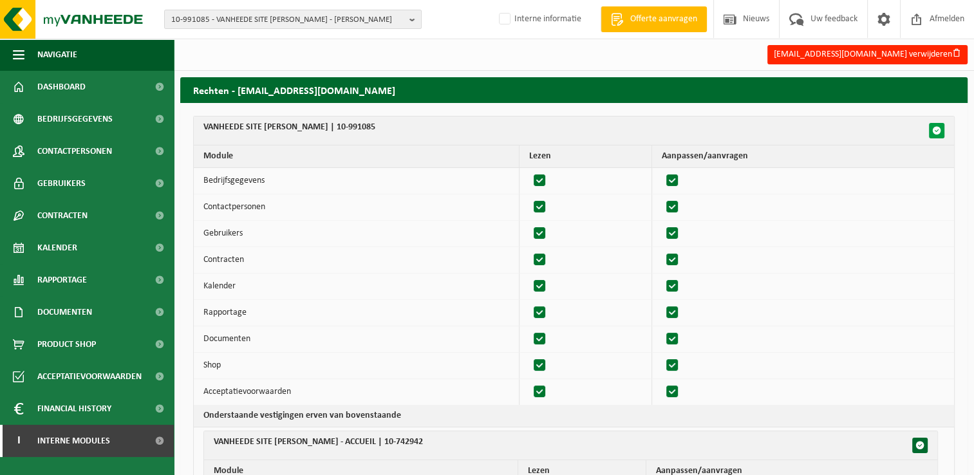
checkbox input "true"
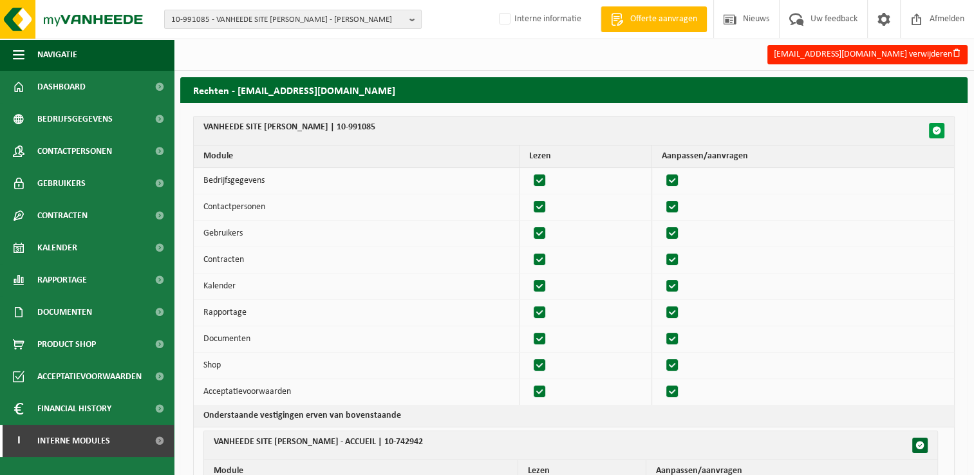
checkbox input "true"
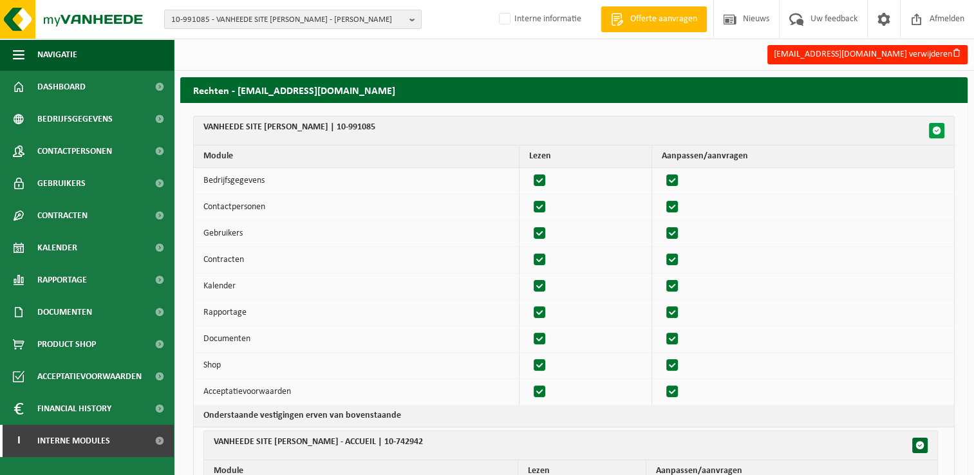
checkbox input "true"
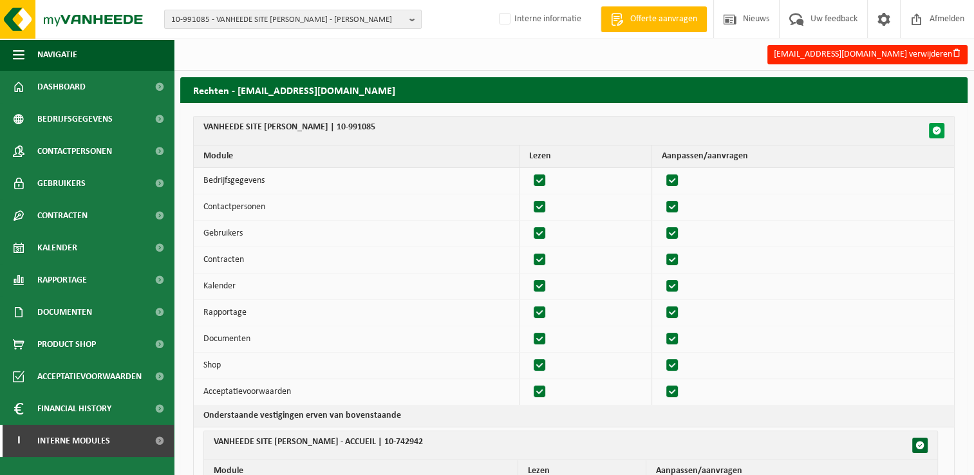
checkbox input "true"
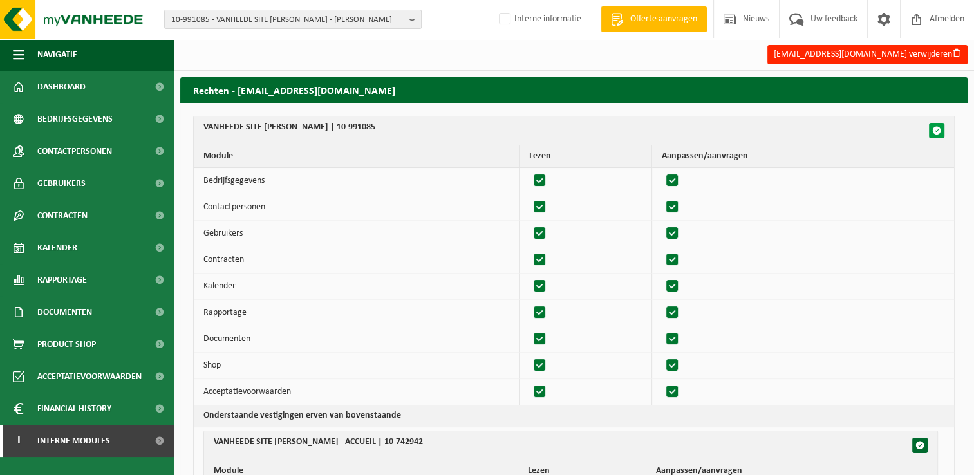
checkbox input "true"
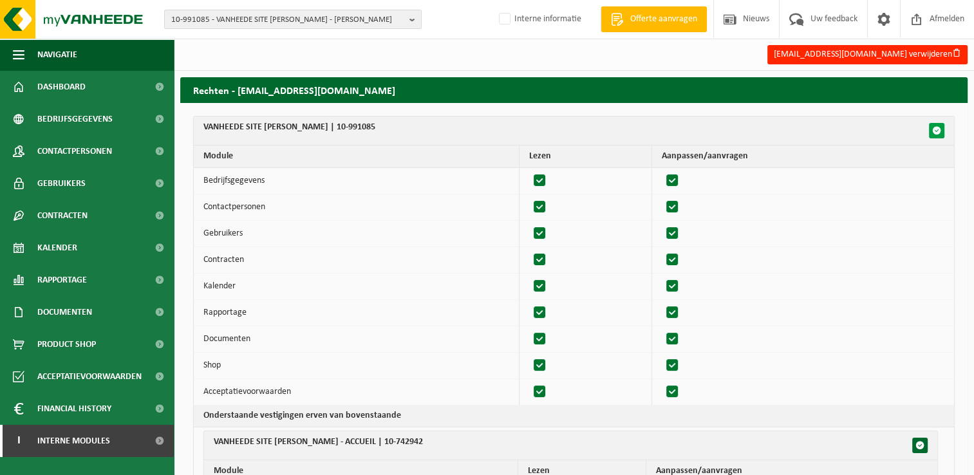
checkbox input "true"
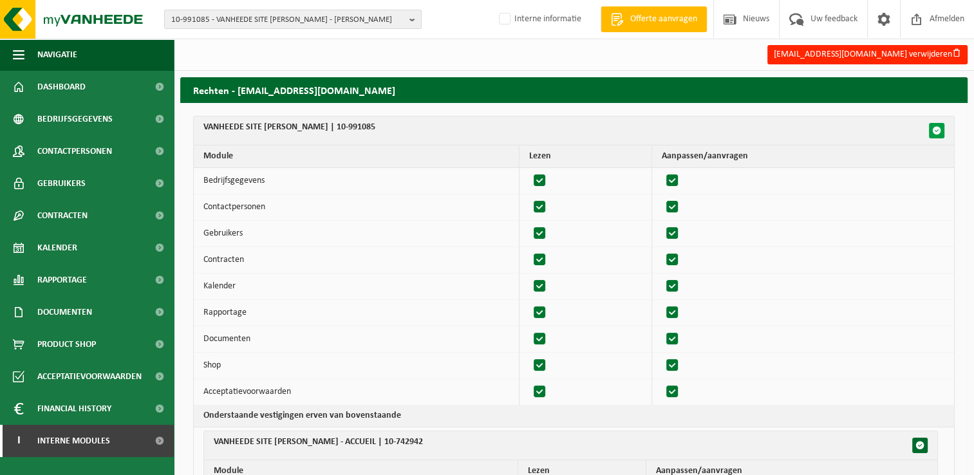
checkbox input "true"
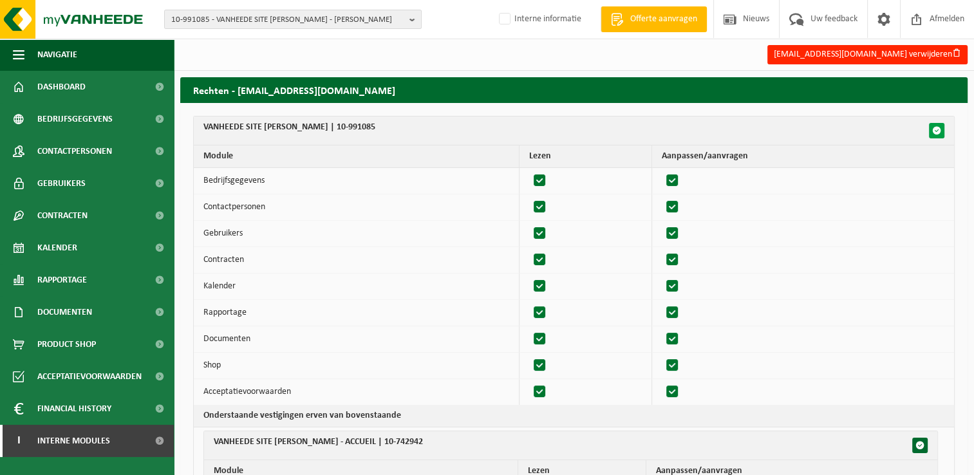
checkbox input "true"
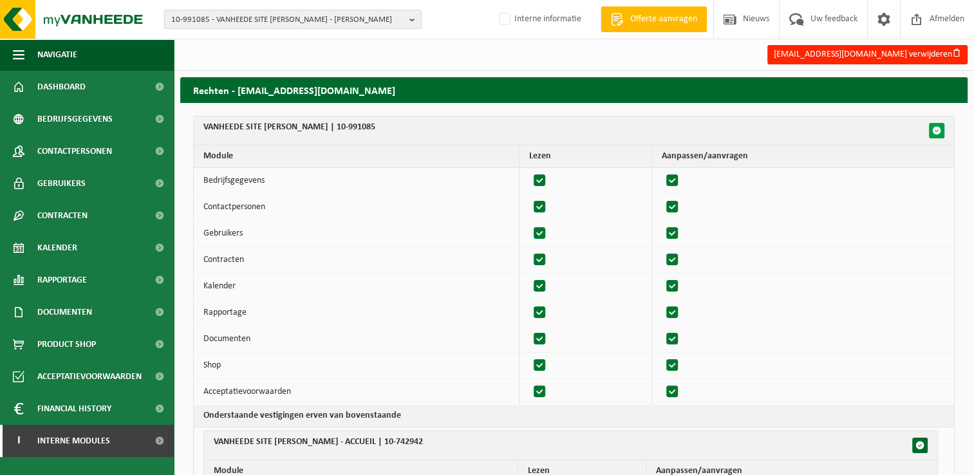
checkbox input "true"
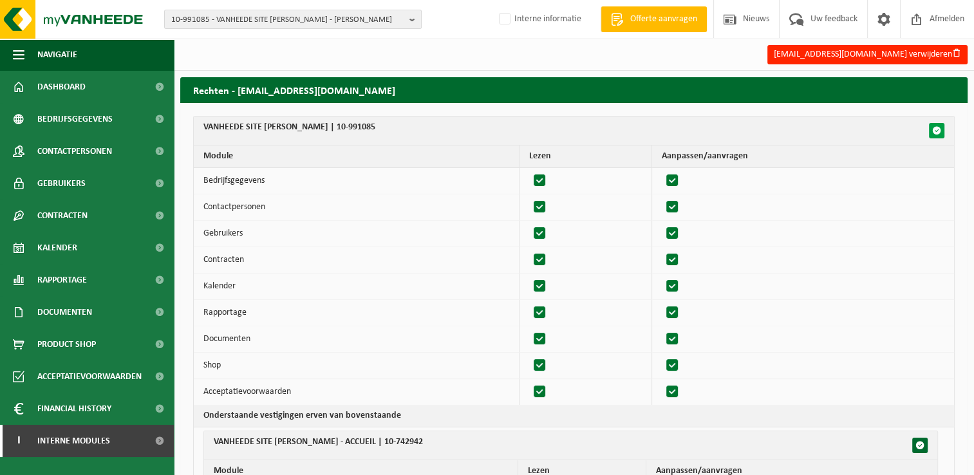
checkbox input "true"
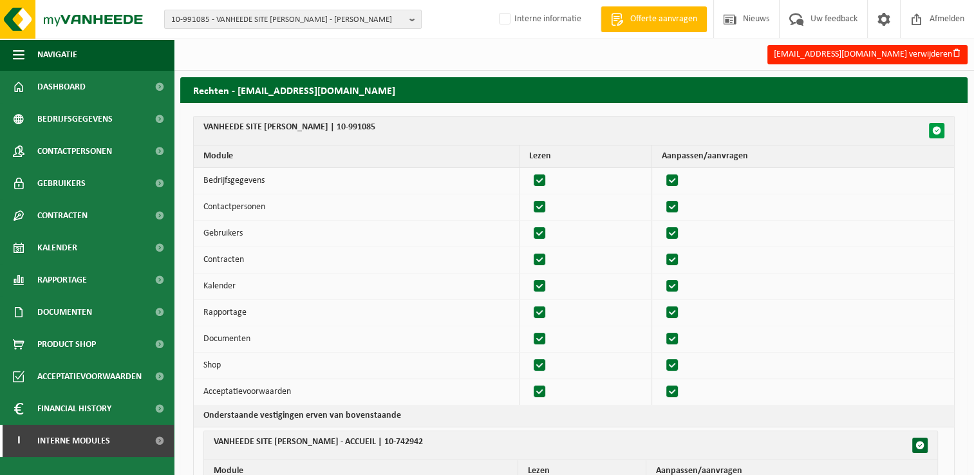
checkbox input "true"
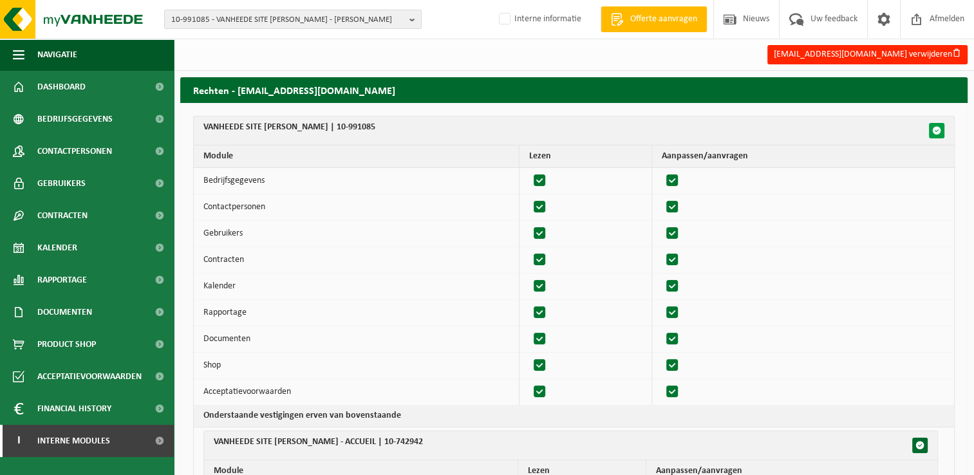
checkbox input "true"
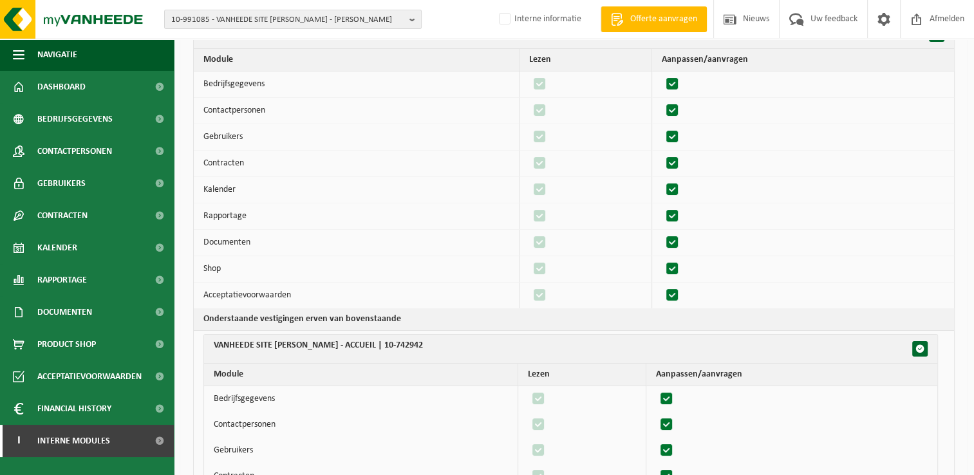
scroll to position [129, 0]
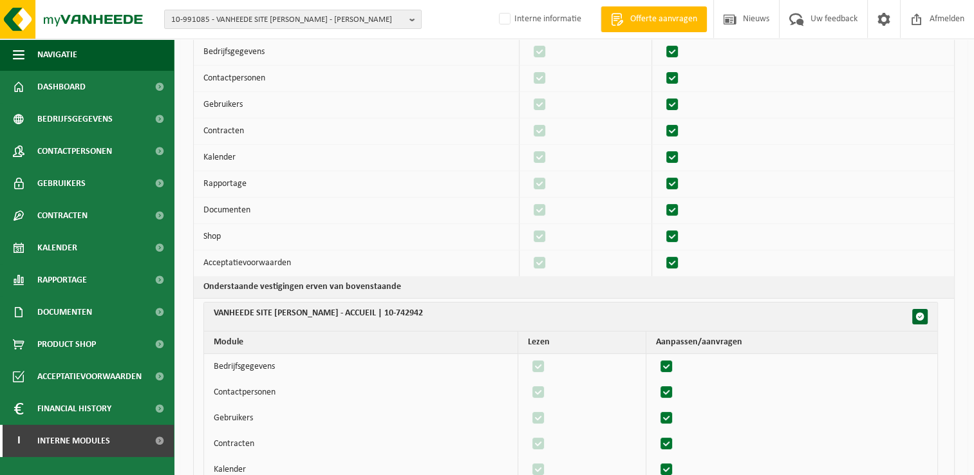
click at [916, 326] on th "VANHEEDE SITE BILLY BERCLAU - ACCUEIL | 10-742942" at bounding box center [570, 317] width 733 height 29
click at [919, 323] on th "VANHEEDE SITE BILLY BERCLAU - ACCUEIL | 10-742942" at bounding box center [570, 317] width 733 height 29
click at [922, 319] on button "button" at bounding box center [919, 316] width 15 height 15
checkbox input "false"
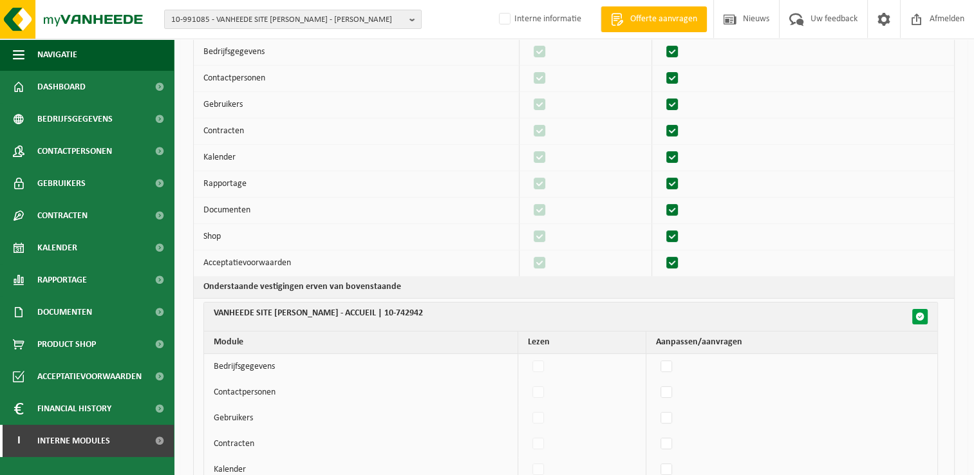
checkbox input "false"
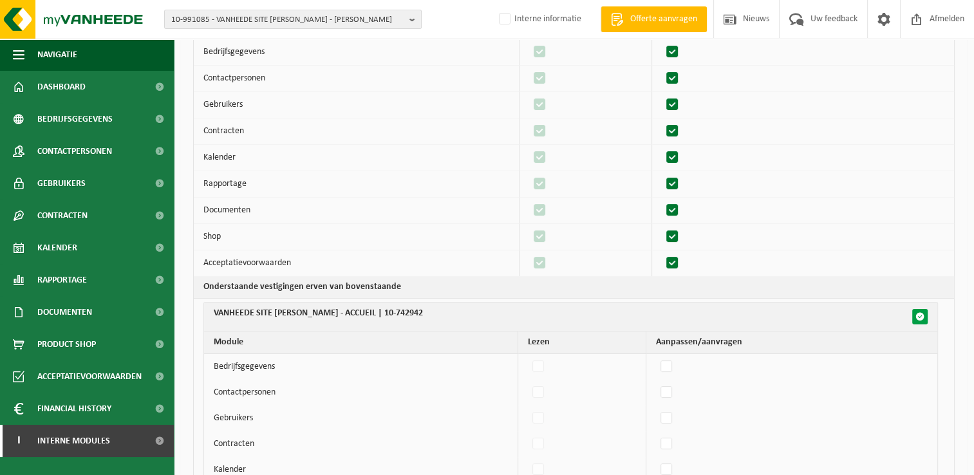
checkbox input "false"
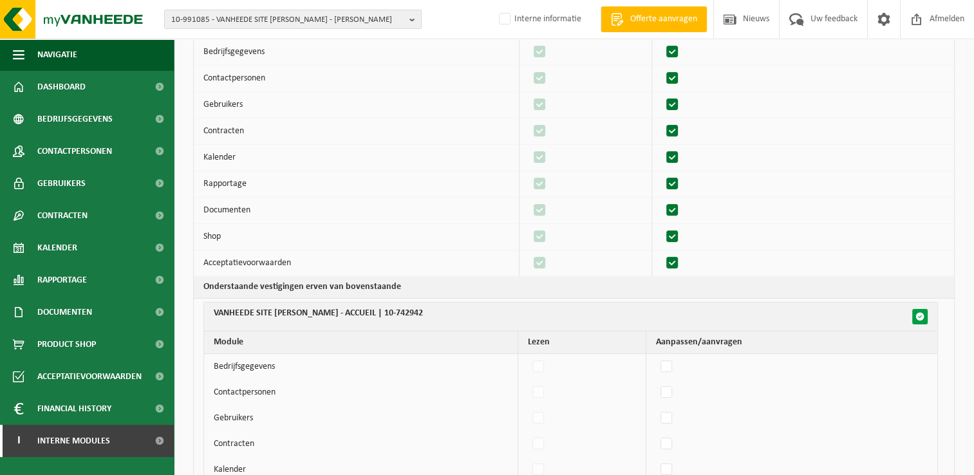
checkbox input "false"
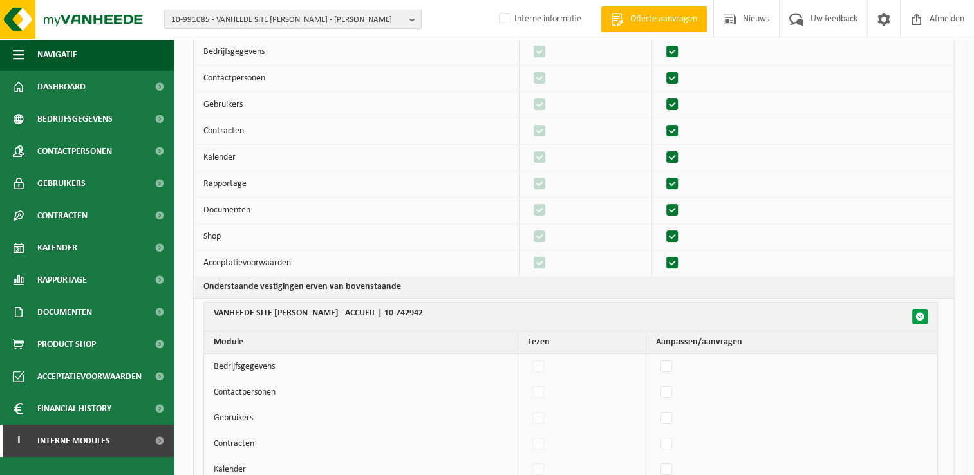
checkbox input "false"
click at [922, 319] on button "button" at bounding box center [919, 316] width 15 height 15
checkbox input "true"
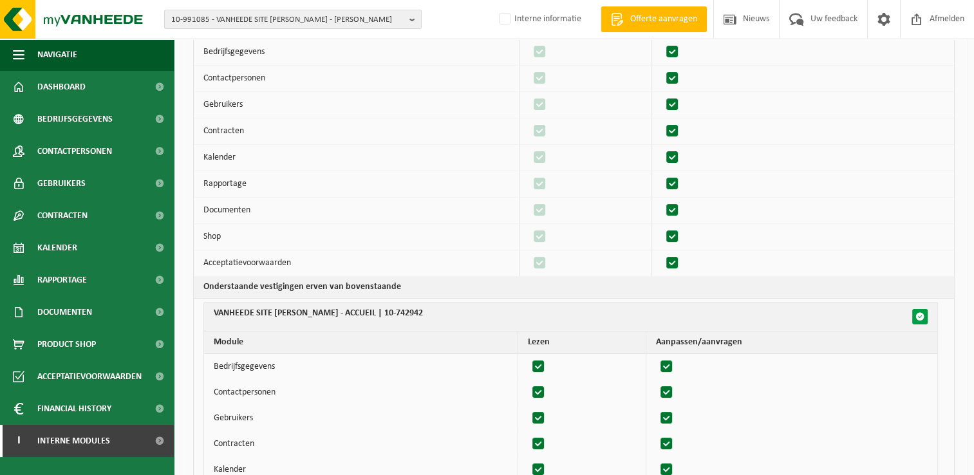
checkbox input "true"
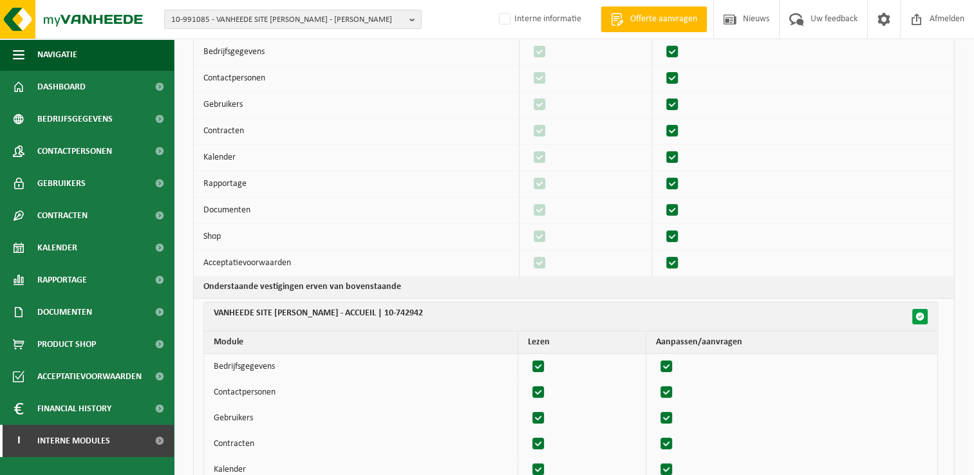
checkbox input "true"
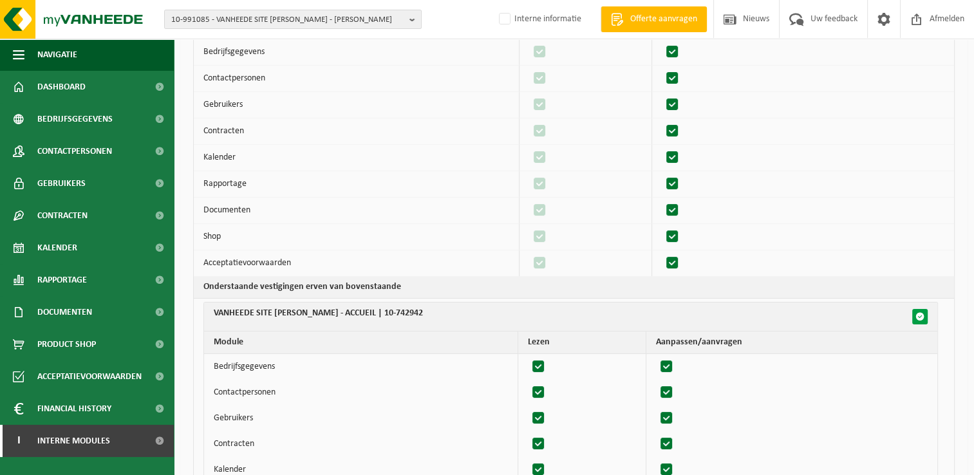
checkbox input "true"
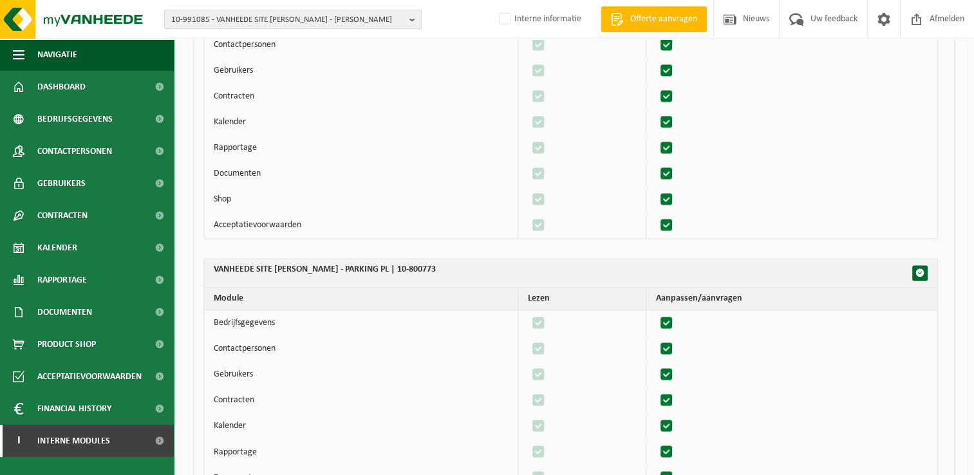
scroll to position [2140, 0]
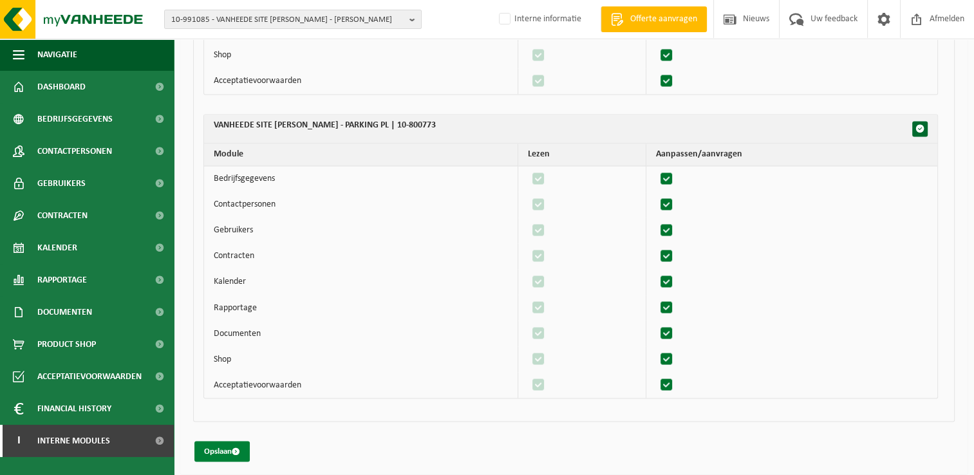
click at [218, 441] on button "Opslaan" at bounding box center [221, 451] width 55 height 21
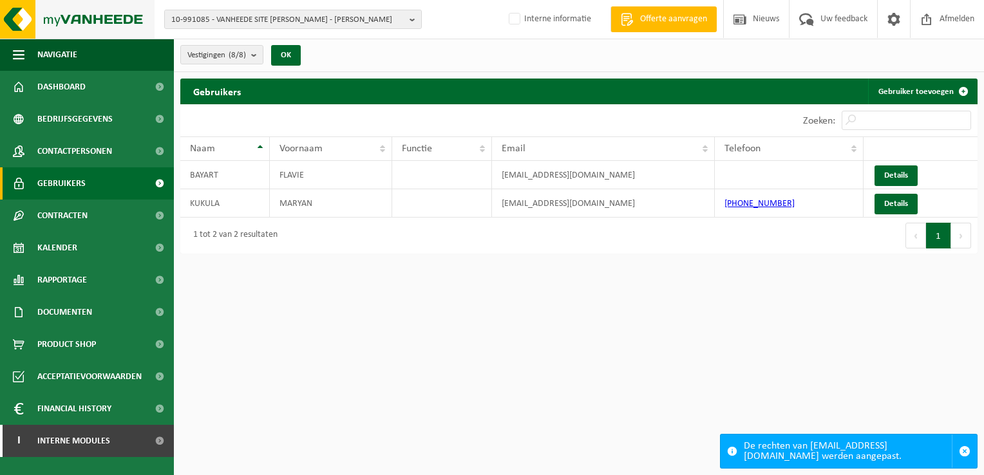
click at [46, 20] on img at bounding box center [77, 19] width 155 height 39
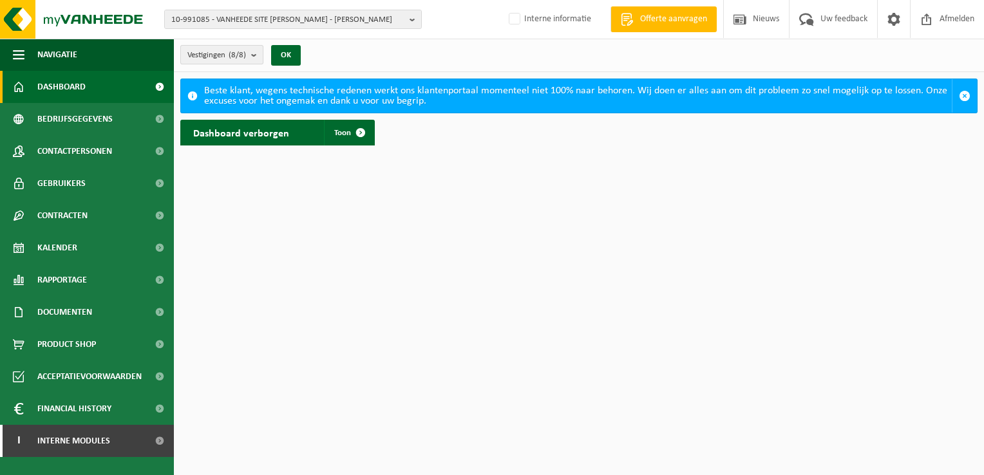
click at [251, 58] on button "Vestigingen (8/8)" at bounding box center [221, 54] width 83 height 19
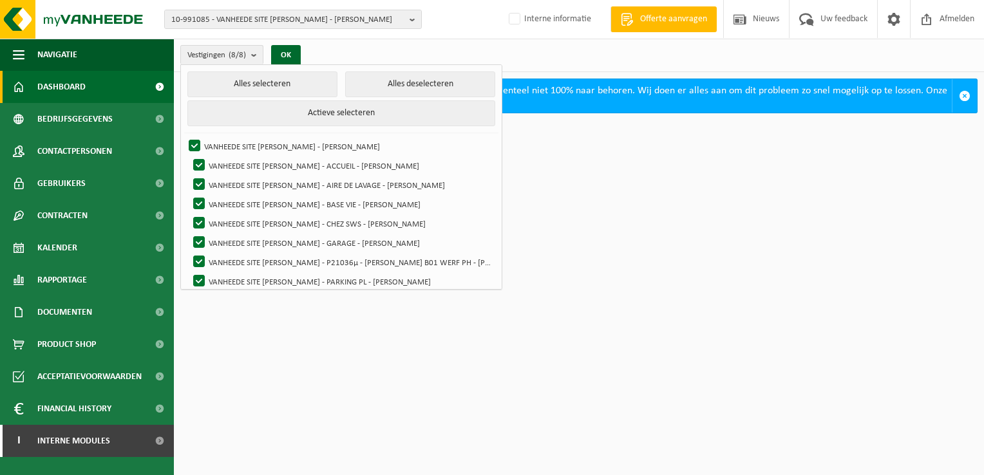
click at [487, 42] on div "Vestigingen (8/8) Alles selecteren Alles deselecteren Actieve selecteren VANHEE…" at bounding box center [579, 55] width 810 height 33
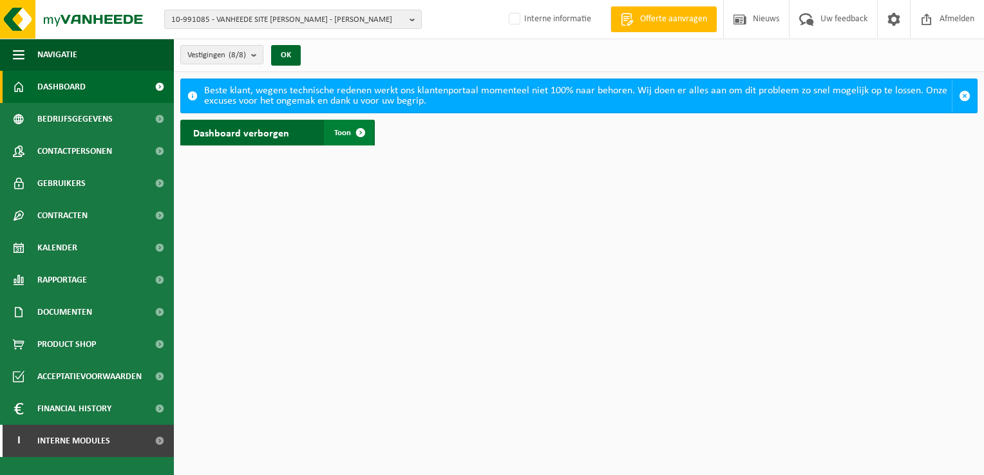
click at [343, 129] on span "Toon" at bounding box center [342, 133] width 17 height 8
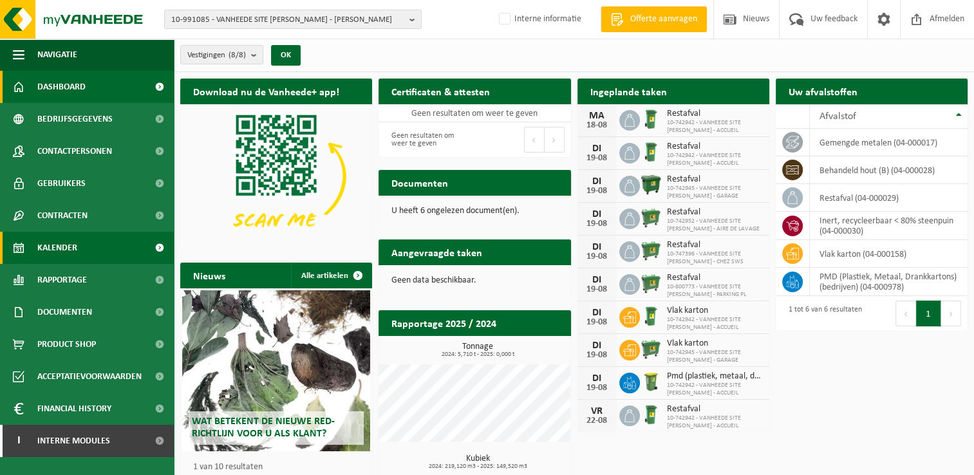
click at [64, 252] on span "Kalender" at bounding box center [57, 248] width 40 height 32
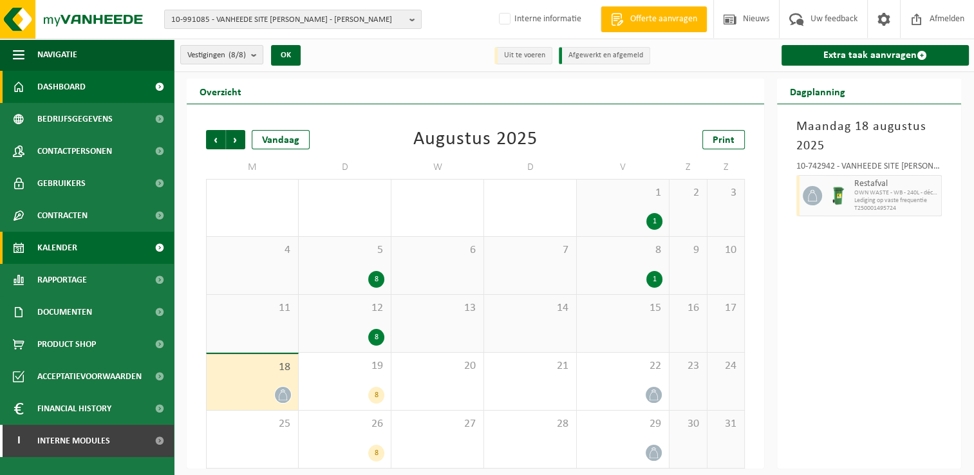
click at [17, 85] on span at bounding box center [19, 87] width 12 height 32
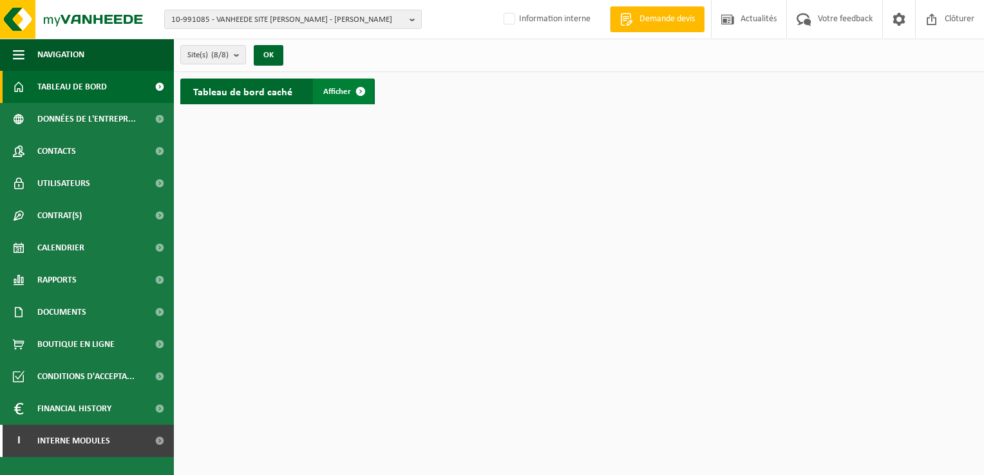
click at [327, 85] on link "Afficher" at bounding box center [343, 92] width 61 height 26
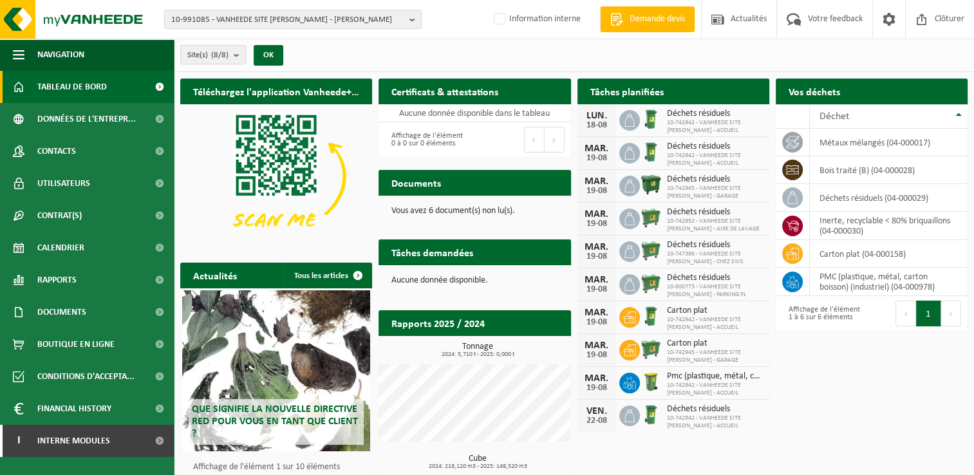
click at [669, 50] on div "Site(s) (8/8) Tout sélectionner Tout désélectionner Sélectionner les actifs VAN…" at bounding box center [574, 55] width 800 height 33
click at [943, 20] on span "Clôturer" at bounding box center [950, 19] width 36 height 38
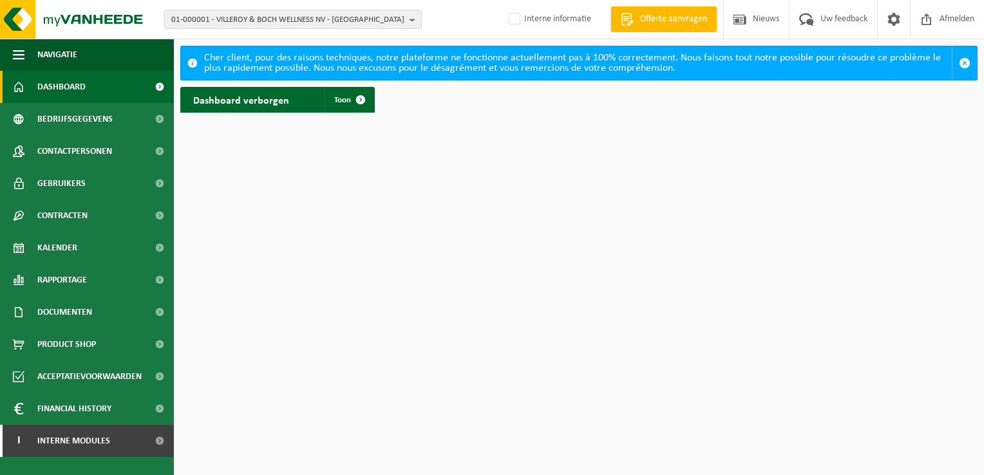
click at [380, 391] on html "01-000001 - VILLEROY & BOCH WELLNESS NV - ROESELARE 01-000001 - VILLEROY & BOCH…" at bounding box center [492, 237] width 984 height 475
click at [255, 16] on span "01-000001 - VILLEROY & BOCH WELLNESS NV - ROESELARE" at bounding box center [287, 19] width 233 height 19
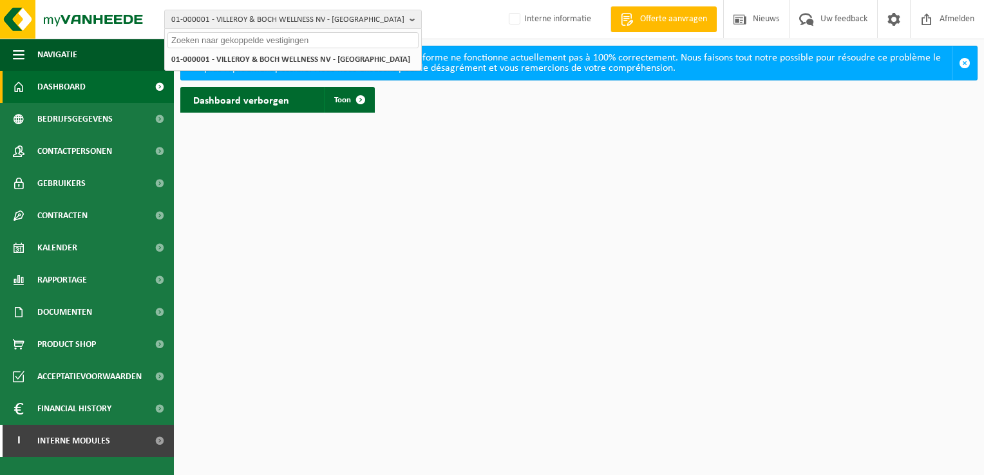
click at [241, 35] on input "text" at bounding box center [292, 40] width 251 height 16
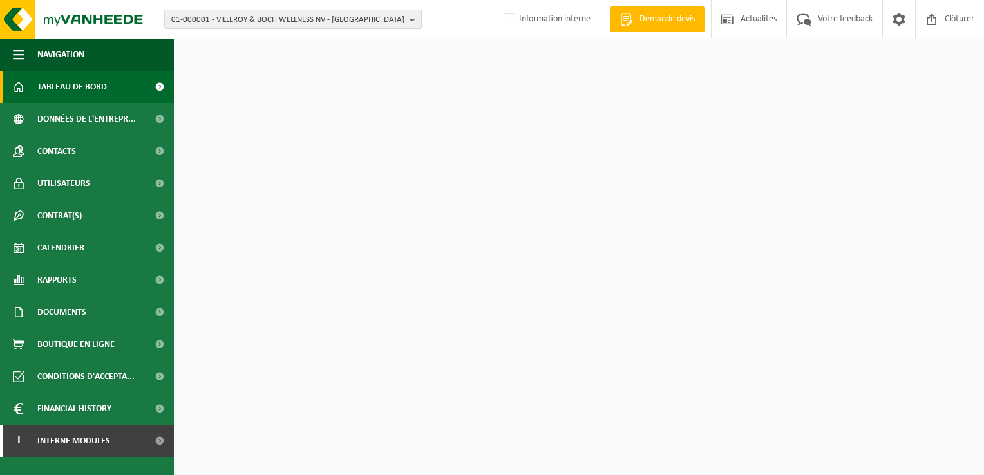
click at [317, 17] on span "01-000001 - VILLEROY & BOCH WELLNESS NV - [GEOGRAPHIC_DATA]" at bounding box center [287, 19] width 233 height 19
click at [268, 35] on input "text" at bounding box center [292, 40] width 251 height 16
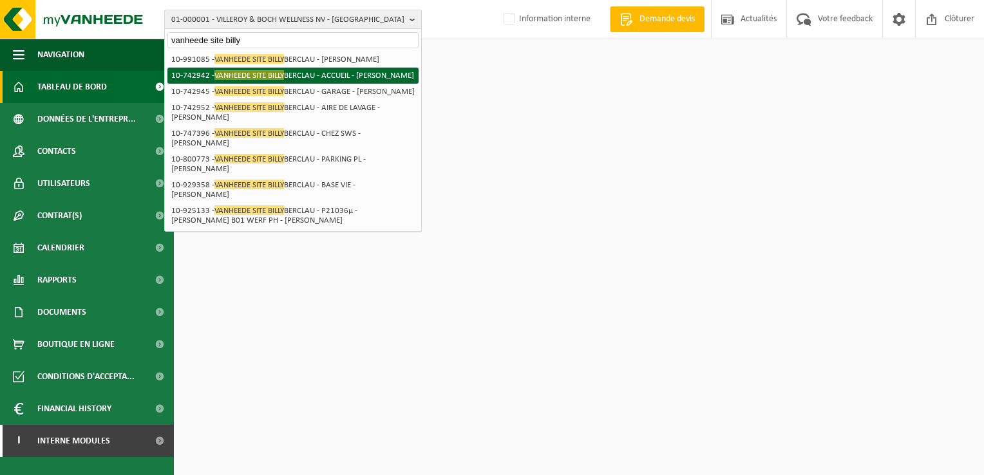
type input "vanheede site billy"
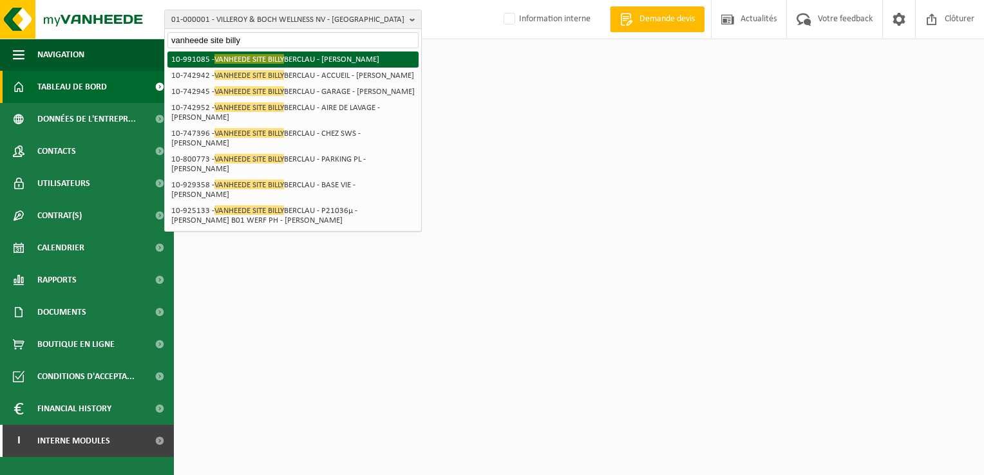
click at [318, 63] on li "10-991085 - VANHEEDE SITE [PERSON_NAME] - [PERSON_NAME]" at bounding box center [292, 60] width 251 height 16
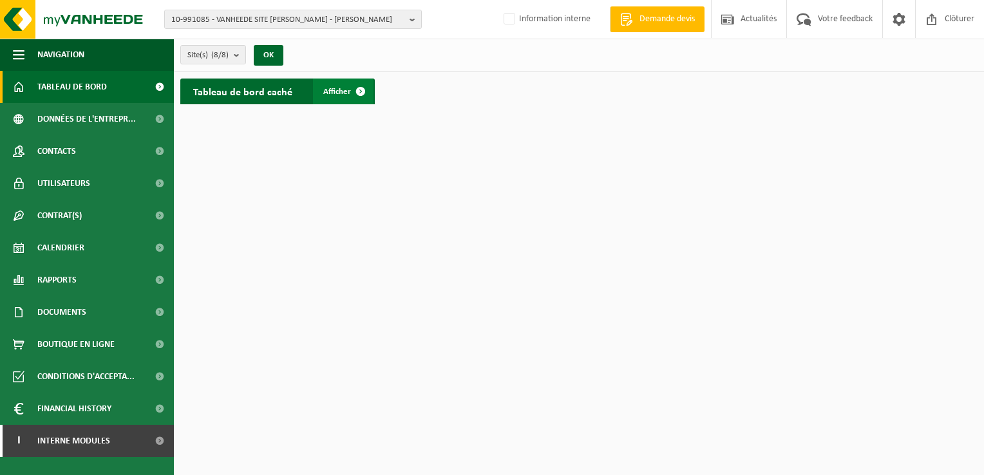
click at [346, 92] on span "Afficher" at bounding box center [337, 92] width 28 height 8
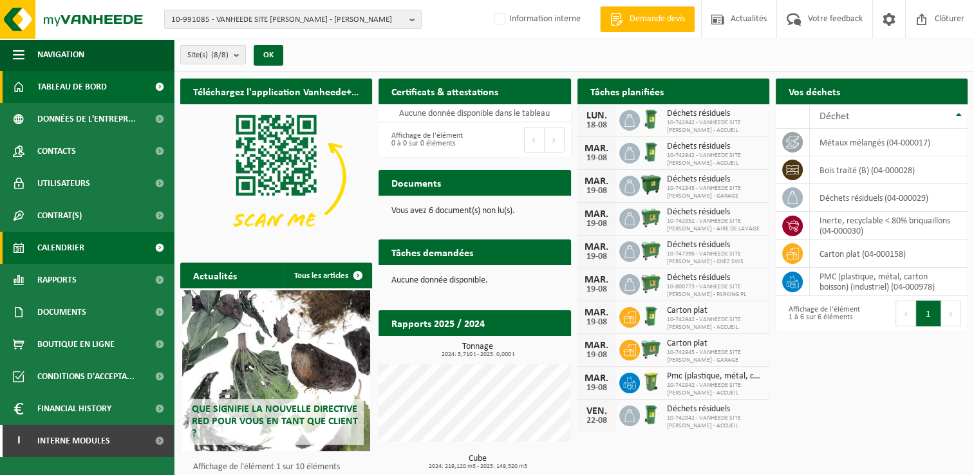
click at [90, 244] on link "Calendrier" at bounding box center [87, 248] width 174 height 32
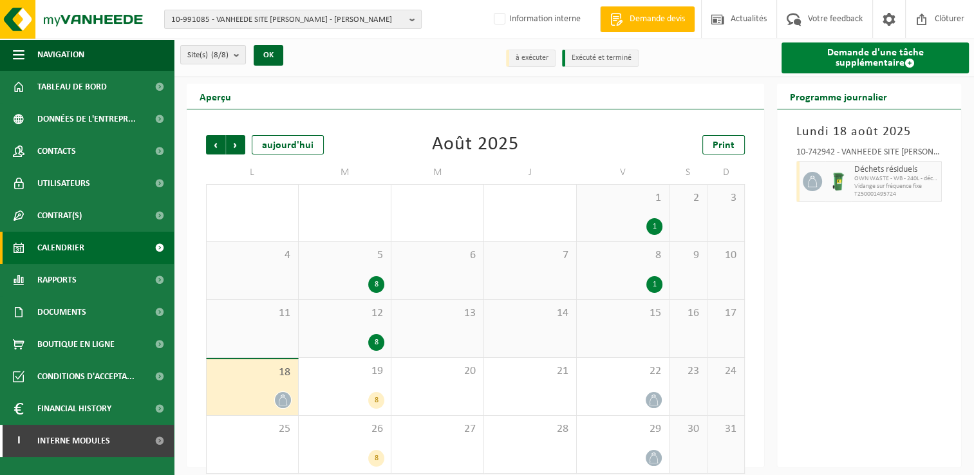
click at [883, 62] on link "Demande d'une tâche supplémentaire" at bounding box center [875, 57] width 187 height 31
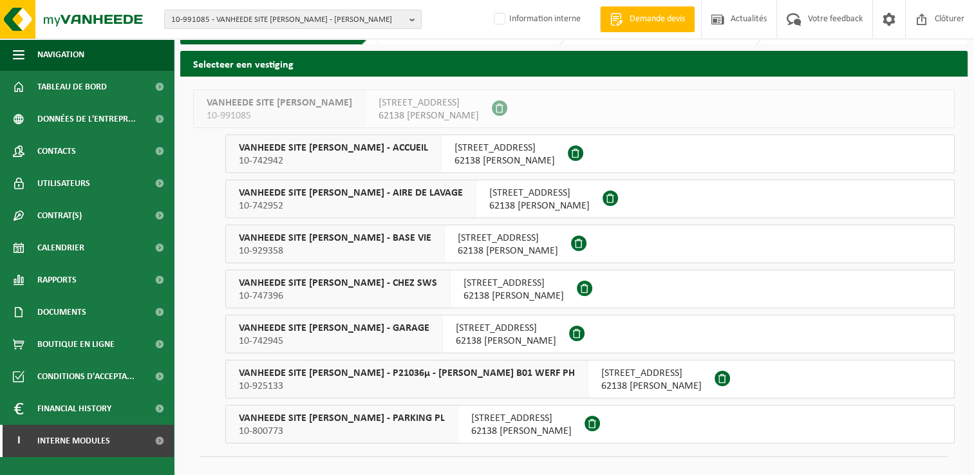
scroll to position [56, 0]
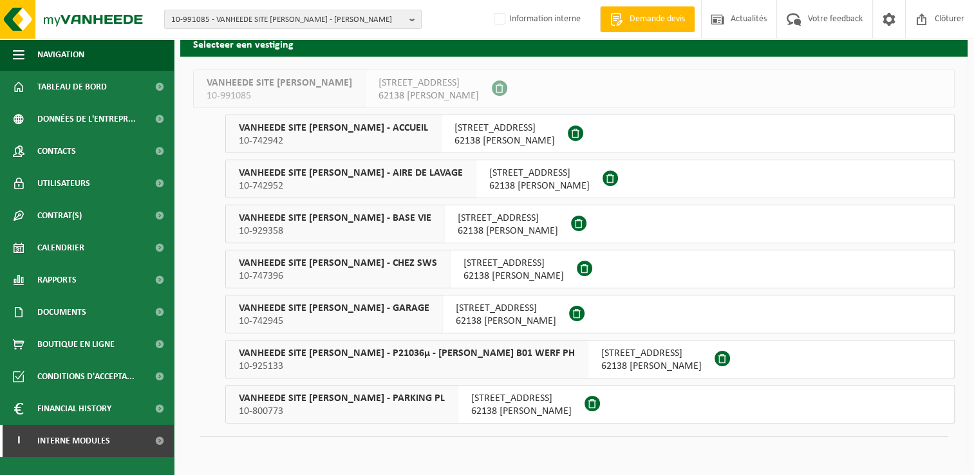
click at [341, 129] on span "VANHEEDE SITE [PERSON_NAME] - ACCUEIL" at bounding box center [333, 128] width 189 height 13
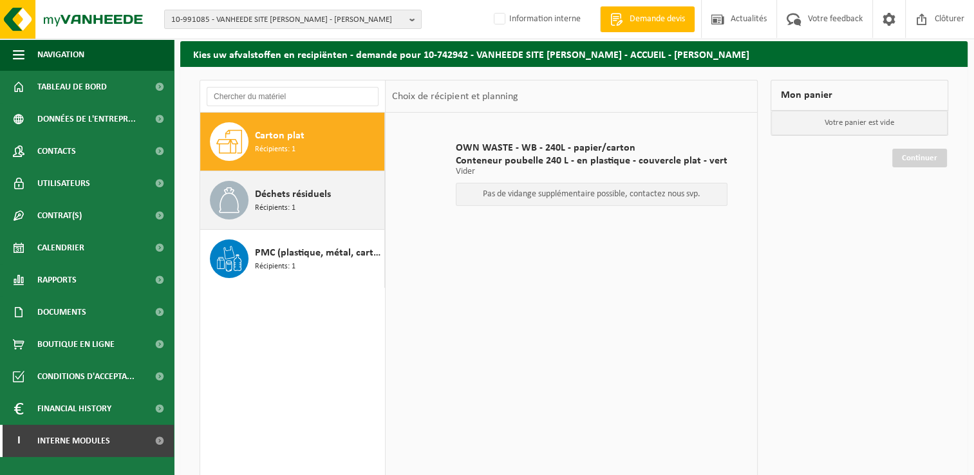
scroll to position [64, 0]
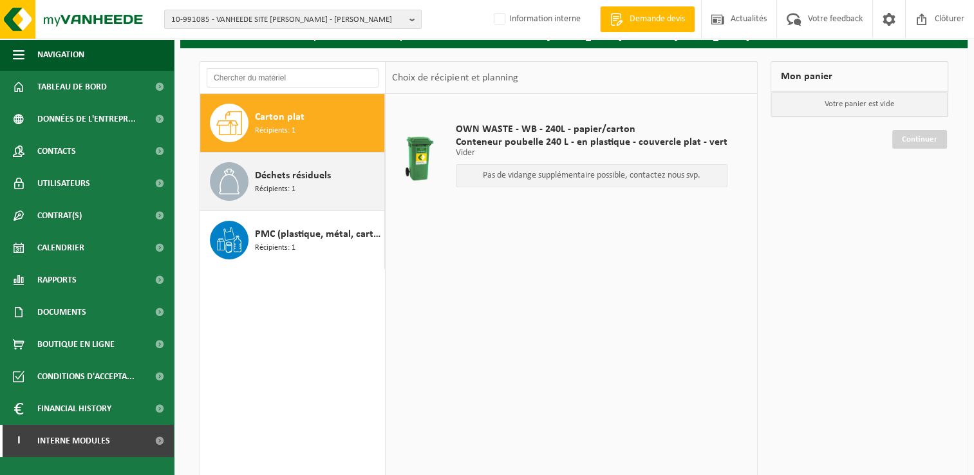
click at [294, 171] on span "Déchets résiduels" at bounding box center [293, 175] width 76 height 15
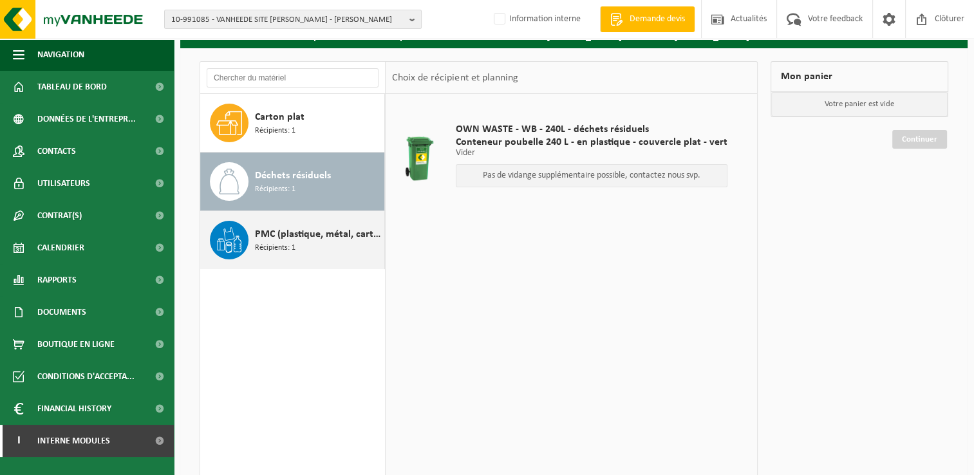
click at [299, 245] on div "PMC (plastique, métal, carton boisson) (industriel) Récipients: 1" at bounding box center [318, 240] width 126 height 39
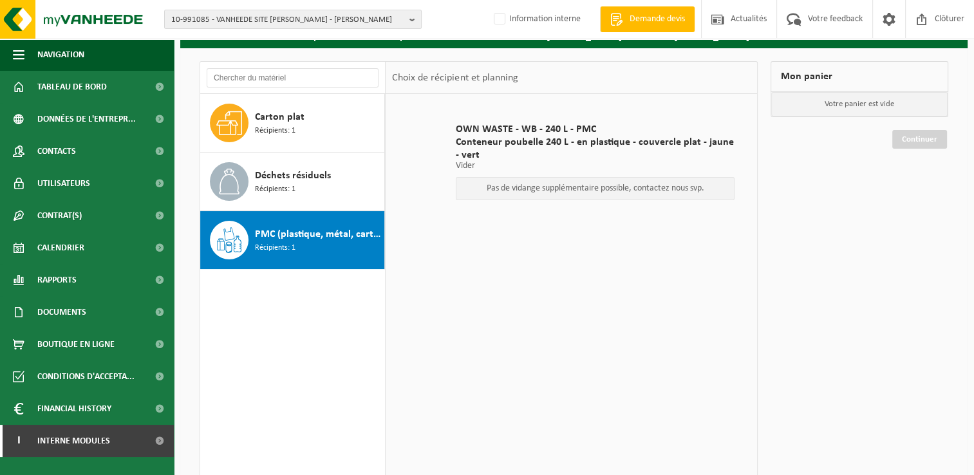
scroll to position [0, 0]
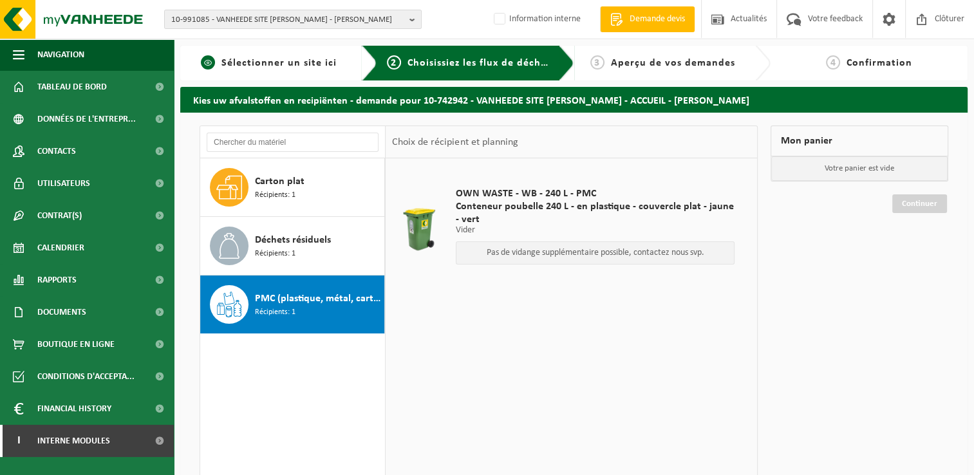
click at [305, 73] on div "1 Sélectionner un site ici" at bounding box center [278, 63] width 197 height 35
click at [193, 69] on link "1 Sélectionner un site ici" at bounding box center [269, 62] width 165 height 15
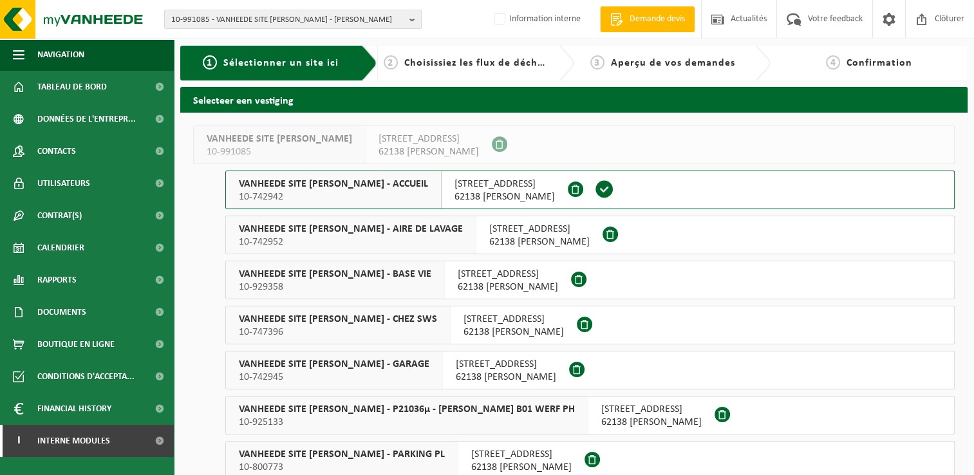
click at [383, 228] on span "VANHEEDE SITE BILLY BERCLAU - AIRE DE LAVAGE" at bounding box center [351, 229] width 224 height 13
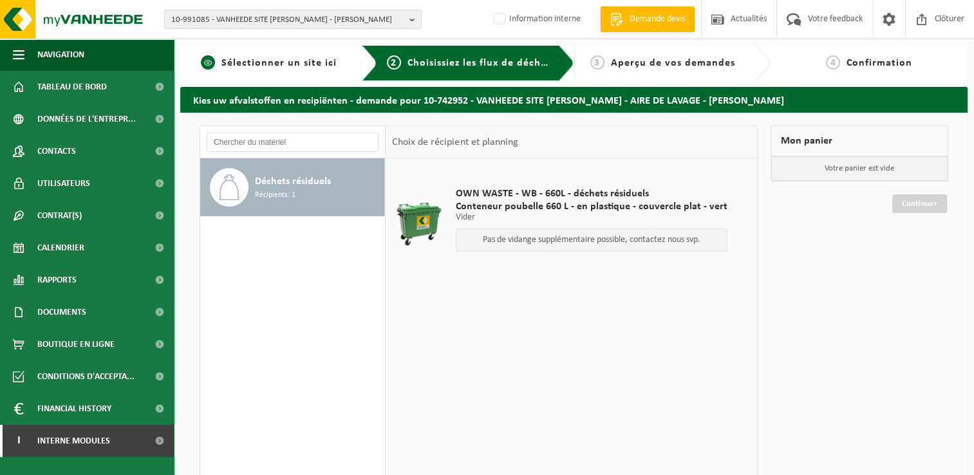
click at [240, 59] on span "Sélectionner un site ici" at bounding box center [278, 63] width 115 height 10
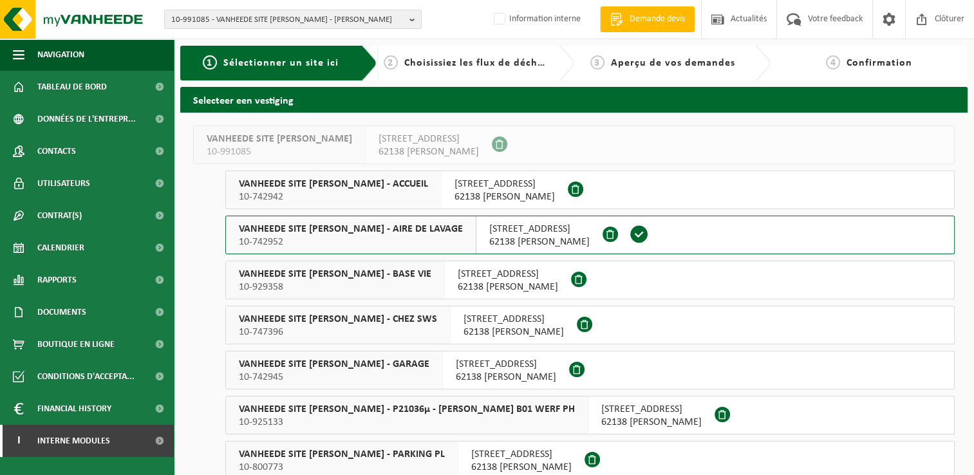
click at [304, 269] on span "VANHEEDE SITE BILLY BERCLAU - BASE VIE" at bounding box center [335, 274] width 193 height 13
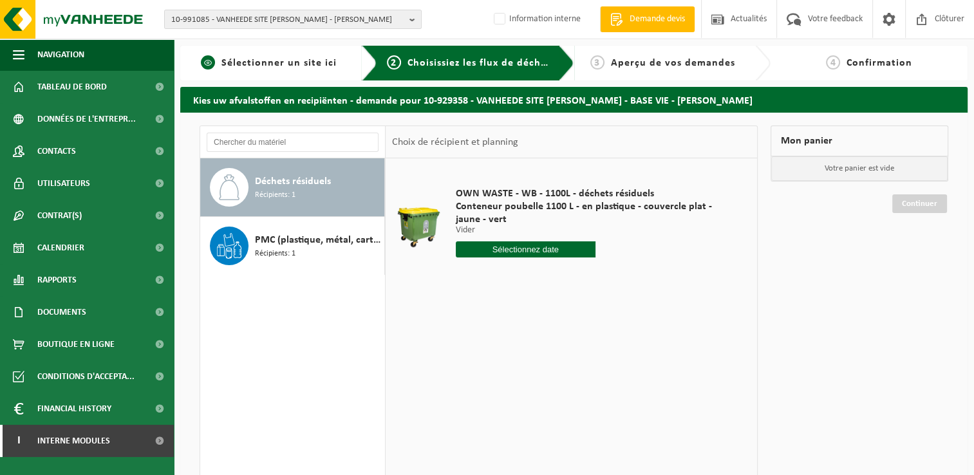
click at [256, 71] on div "1 Sélectionner un site ici" at bounding box center [278, 63] width 197 height 35
click at [487, 243] on input "text" at bounding box center [526, 249] width 140 height 16
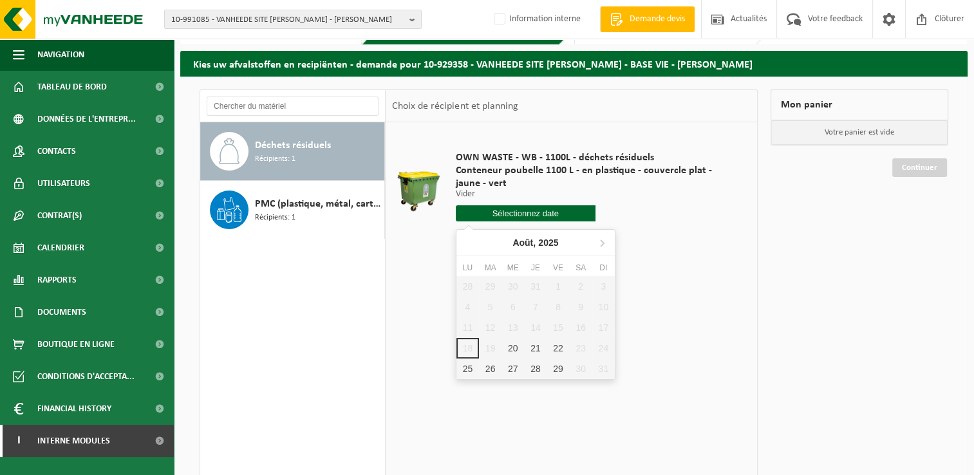
scroll to position [64, 0]
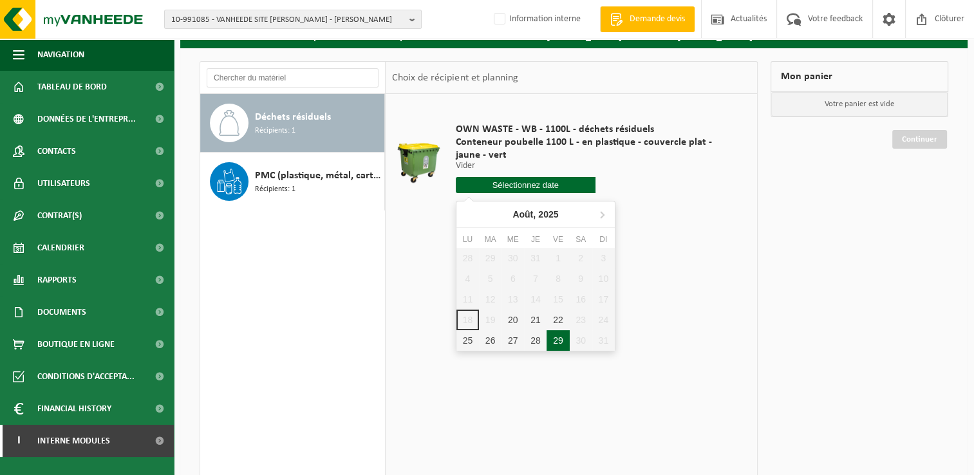
click at [554, 344] on div "29" at bounding box center [558, 340] width 23 height 21
type input "à partir de [DATE]"
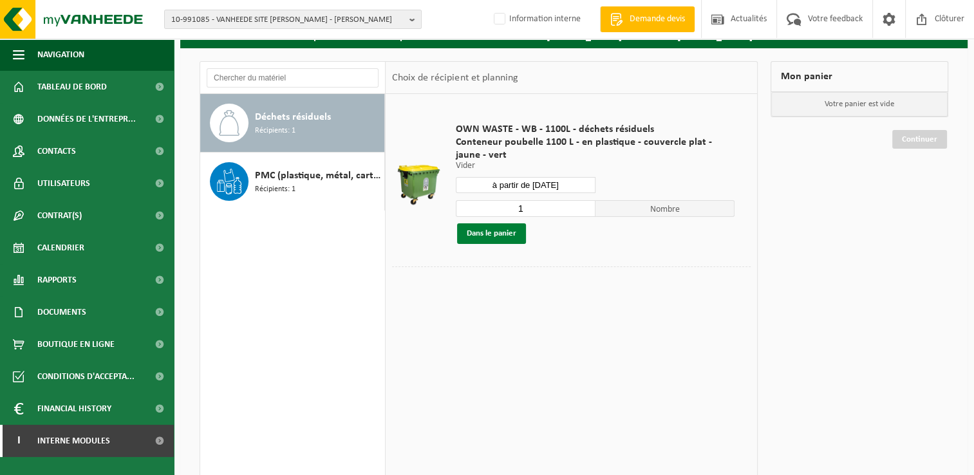
click at [497, 233] on button "Dans le panier" at bounding box center [491, 233] width 69 height 21
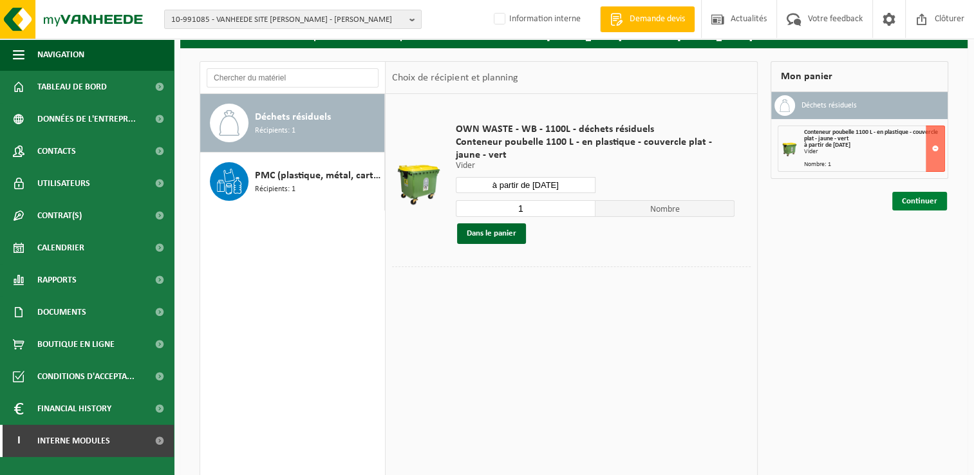
click at [917, 196] on link "Continuer" at bounding box center [919, 201] width 55 height 19
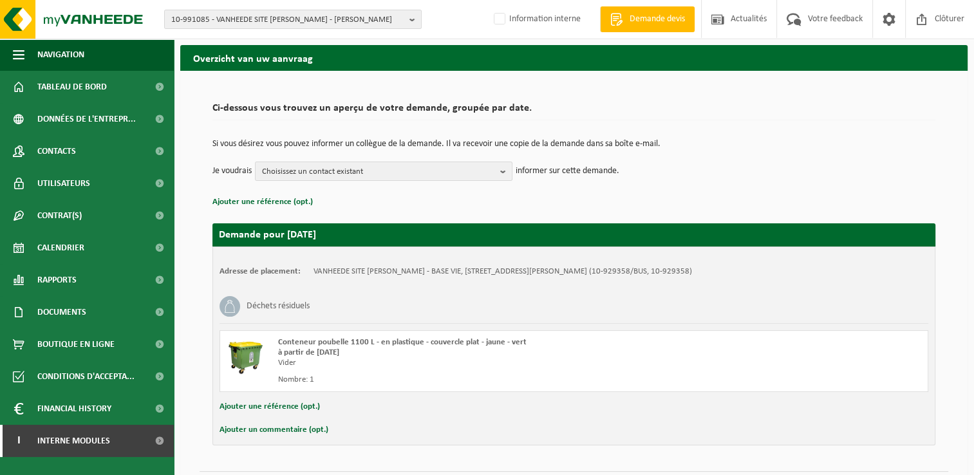
scroll to position [64, 0]
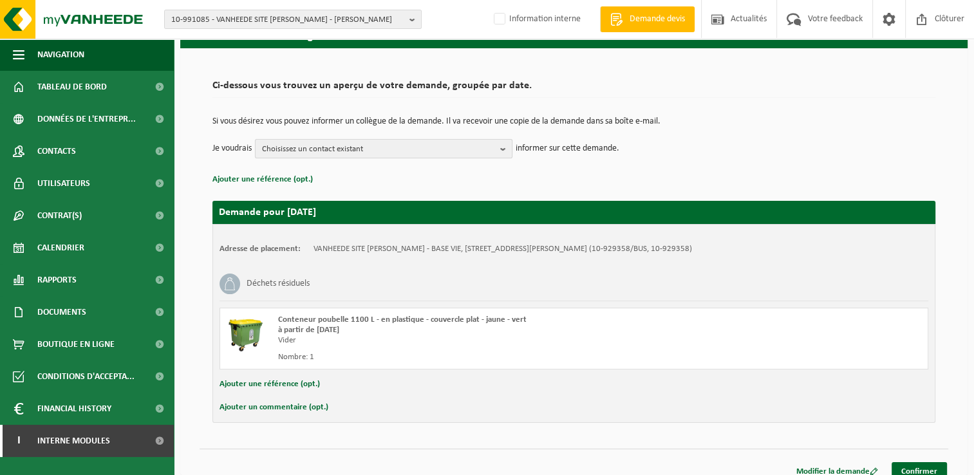
click at [381, 145] on span "Choisissez un contact existant" at bounding box center [378, 149] width 233 height 19
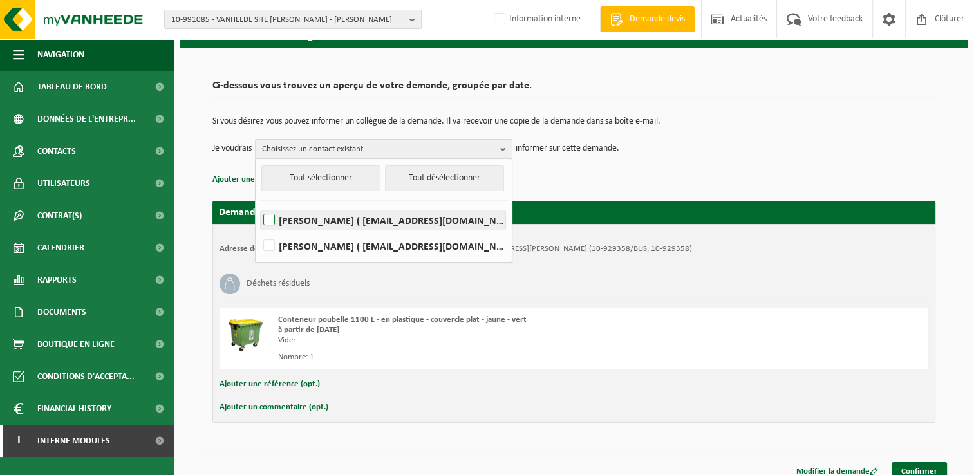
click at [270, 218] on label "[PERSON_NAME] ( [EMAIL_ADDRESS][DOMAIN_NAME] )" at bounding box center [383, 220] width 245 height 19
click at [259, 204] on input "[PERSON_NAME] ( [EMAIL_ADDRESS][DOMAIN_NAME] )" at bounding box center [258, 203] width 1 height 1
checkbox input "true"
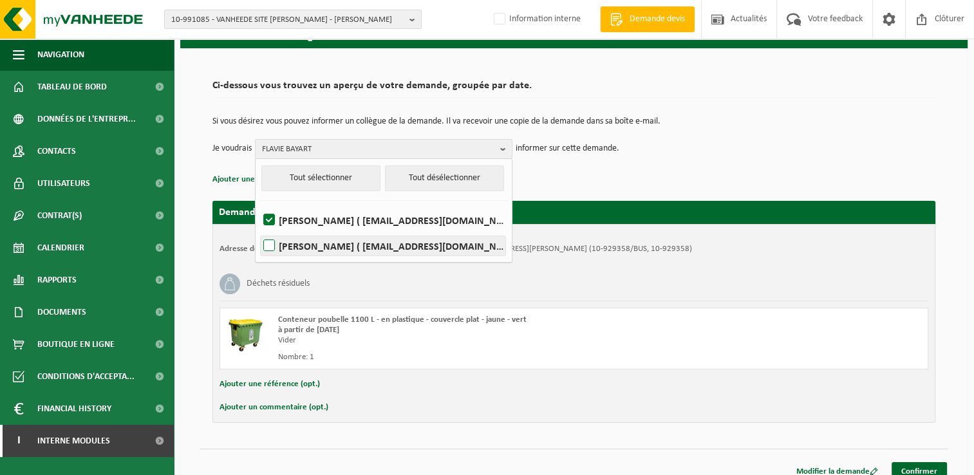
click at [270, 246] on label "[PERSON_NAME] ( [EMAIL_ADDRESS][DOMAIN_NAME] )" at bounding box center [383, 245] width 245 height 19
click at [259, 230] on input "[PERSON_NAME] ( [EMAIL_ADDRESS][DOMAIN_NAME] )" at bounding box center [258, 229] width 1 height 1
checkbox input "true"
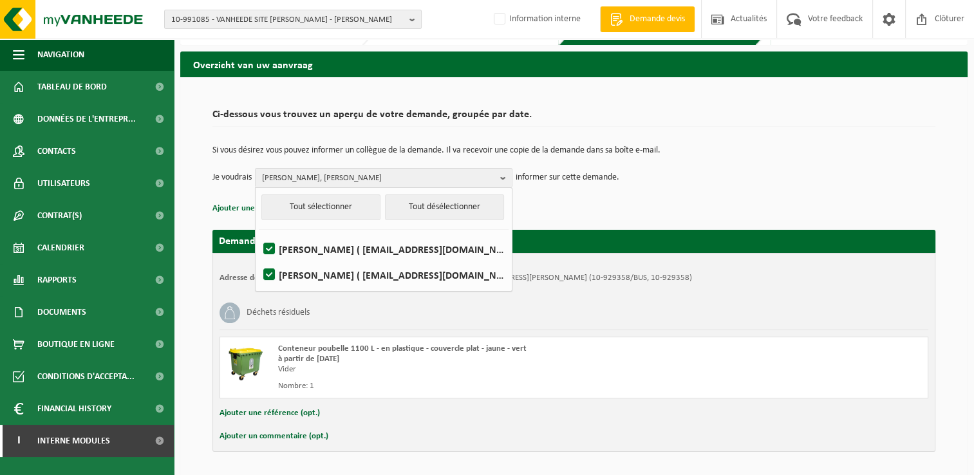
scroll to position [0, 0]
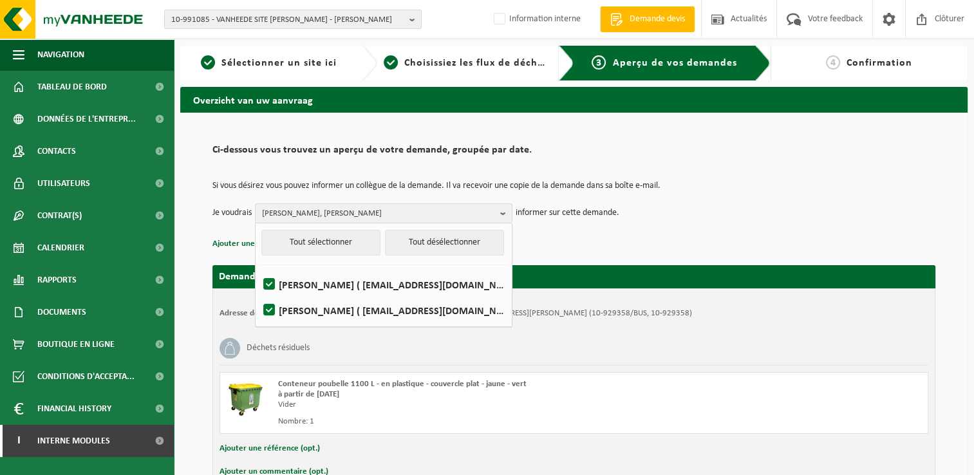
drag, startPoint x: 621, startPoint y: 234, endPoint x: 623, endPoint y: 243, distance: 10.0
click at [621, 234] on div "Si vous désirez vous pouvez informer un collègue de la demande. Il va recevoir …" at bounding box center [573, 202] width 723 height 67
